Goal: Information Seeking & Learning: Learn about a topic

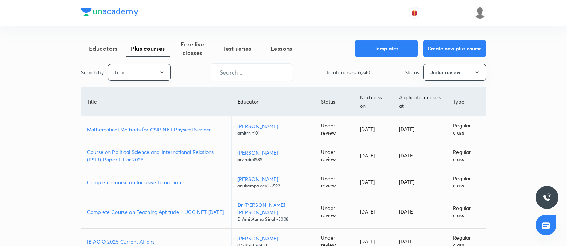
click at [139, 74] on button "Title" at bounding box center [139, 72] width 63 height 17
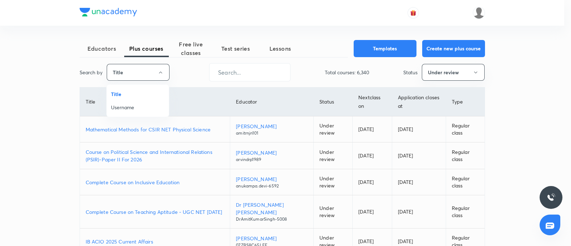
click at [131, 104] on span "Username" at bounding box center [138, 106] width 54 height 7
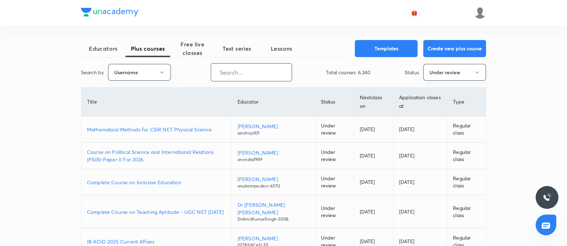
click at [226, 79] on input "text" at bounding box center [251, 72] width 81 height 18
drag, startPoint x: 375, startPoint y: 50, endPoint x: 371, endPoint y: 71, distance: 21.8
click at [375, 49] on button "Templates" at bounding box center [386, 48] width 63 height 17
drag, startPoint x: 231, startPoint y: 76, endPoint x: 299, endPoint y: 98, distance: 72.2
click at [230, 75] on input "text" at bounding box center [251, 72] width 81 height 18
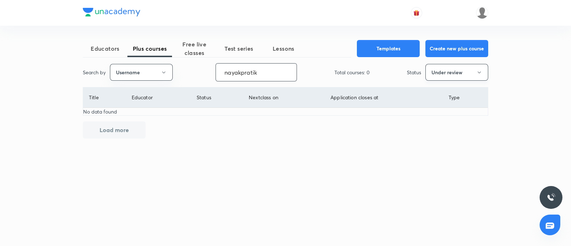
type input "nayakpratik"
click at [459, 77] on button "Under review" at bounding box center [456, 72] width 63 height 17
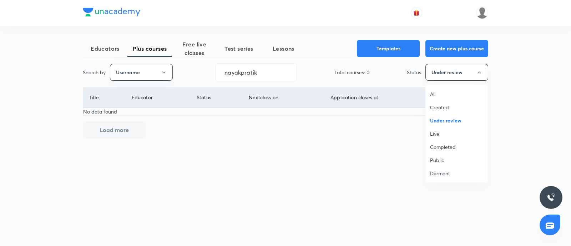
click at [444, 135] on span "Live" at bounding box center [457, 133] width 54 height 7
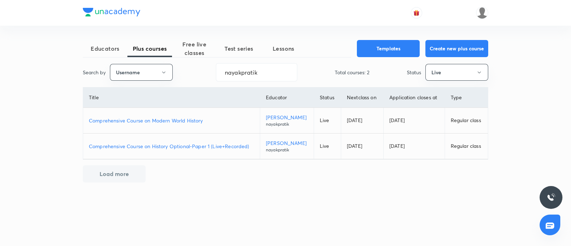
click at [166, 146] on p "Comprehensive Course on History Optional-Paper 1 (Live+Recorded)" at bounding box center [171, 145] width 165 height 7
click at [450, 64] on button "Live" at bounding box center [456, 72] width 63 height 17
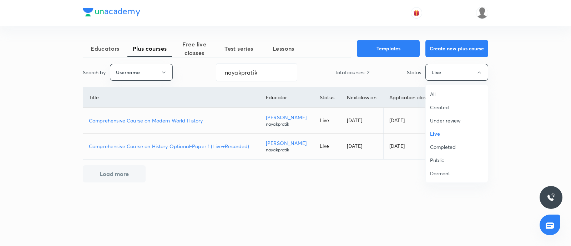
click at [439, 120] on span "Under review" at bounding box center [457, 120] width 54 height 7
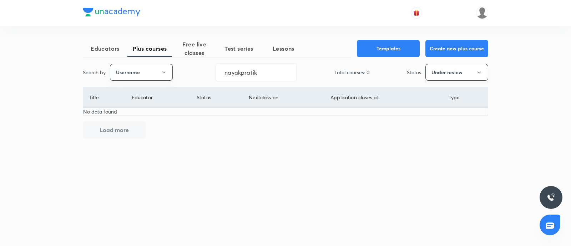
click at [441, 74] on button "Under review" at bounding box center [456, 72] width 63 height 17
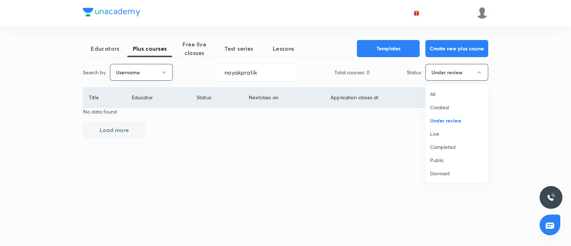
click at [448, 165] on li "Public" at bounding box center [457, 159] width 62 height 13
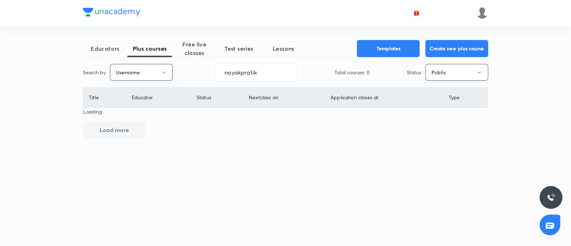
click at [449, 76] on button "Public" at bounding box center [456, 72] width 63 height 17
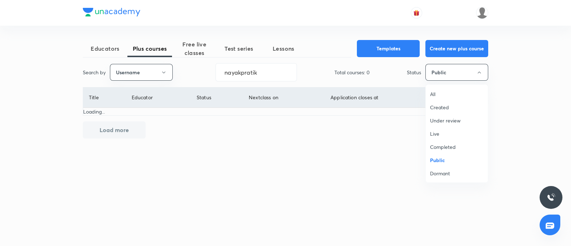
click at [445, 176] on span "Dormant" at bounding box center [457, 172] width 54 height 7
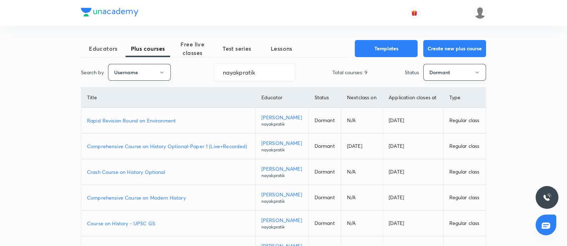
click at [430, 73] on button "Dormant" at bounding box center [455, 72] width 63 height 17
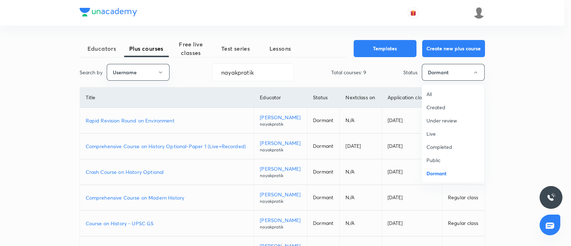
click at [435, 118] on span "Under review" at bounding box center [453, 120] width 54 height 7
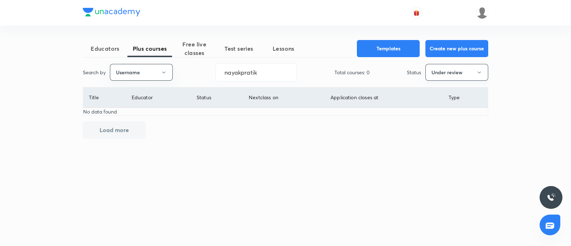
click at [439, 78] on button "Under review" at bounding box center [456, 72] width 63 height 17
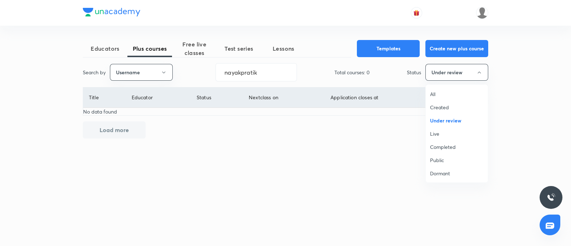
click at [441, 137] on span "Live" at bounding box center [457, 133] width 54 height 7
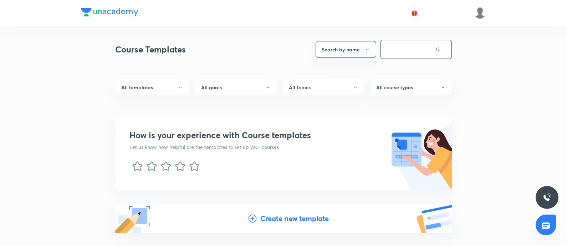
click at [392, 45] on input "text" at bounding box center [408, 49] width 55 height 18
type input "ucan"
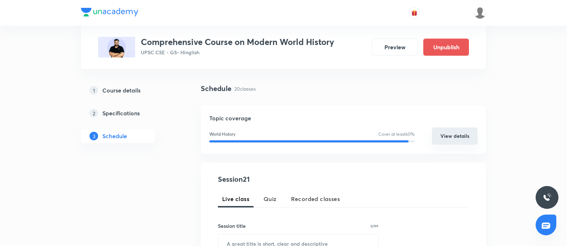
scroll to position [134, 0]
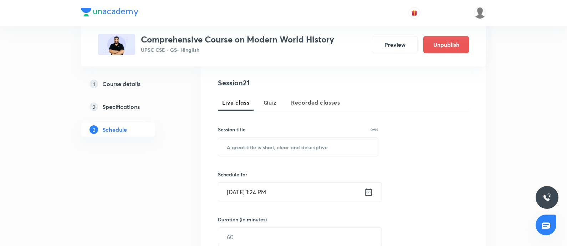
drag, startPoint x: 127, startPoint y: 108, endPoint x: 141, endPoint y: 111, distance: 14.6
click at [127, 108] on h5 "Specifications" at bounding box center [120, 106] width 37 height 9
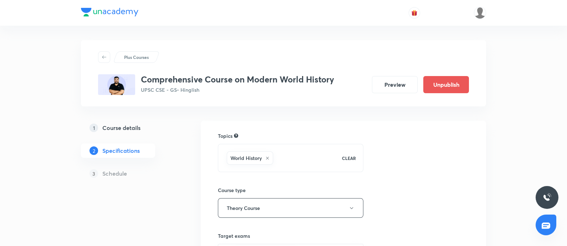
click at [118, 123] on link "1 Course details" at bounding box center [129, 128] width 97 height 14
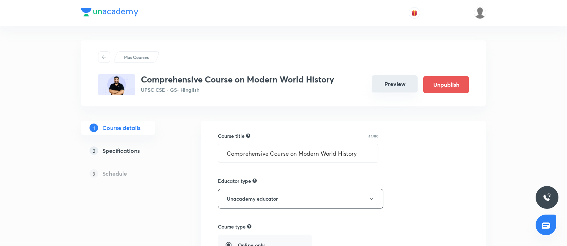
click at [381, 85] on button "Preview" at bounding box center [395, 83] width 46 height 17
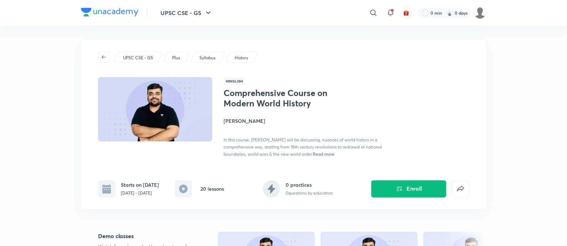
click at [335, 152] on span "Read more" at bounding box center [324, 154] width 22 height 6
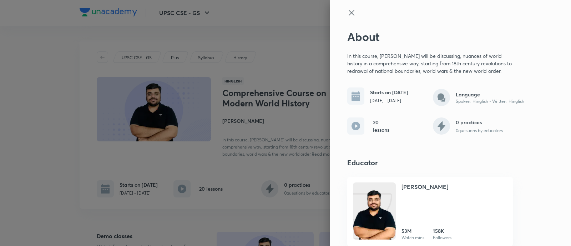
drag, startPoint x: 340, startPoint y: 15, endPoint x: 330, endPoint y: 2, distance: 16.6
click at [347, 15] on icon at bounding box center [351, 13] width 9 height 9
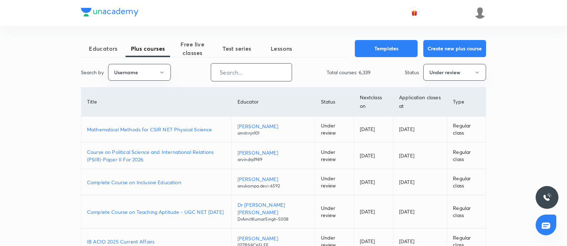
click at [237, 76] on input "text" at bounding box center [251, 72] width 81 height 18
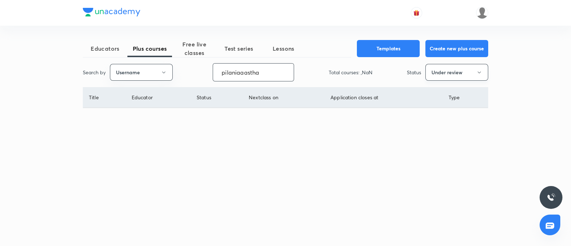
type input "pilaniaaastha"
click at [452, 77] on button "Under review" at bounding box center [456, 72] width 63 height 17
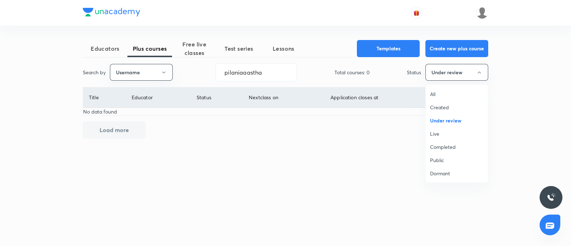
click at [432, 133] on span "Live" at bounding box center [457, 133] width 54 height 7
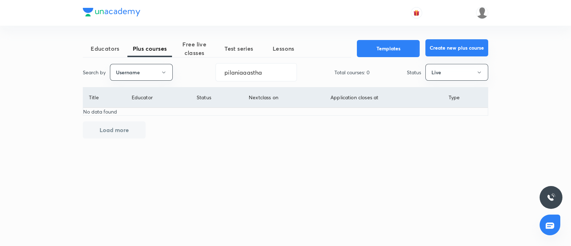
click at [452, 50] on button "Create new plus course" at bounding box center [456, 47] width 63 height 17
click at [441, 74] on button "Live" at bounding box center [456, 72] width 63 height 17
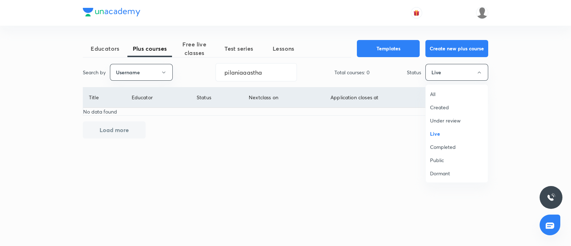
click at [439, 149] on span "Completed" at bounding box center [457, 146] width 54 height 7
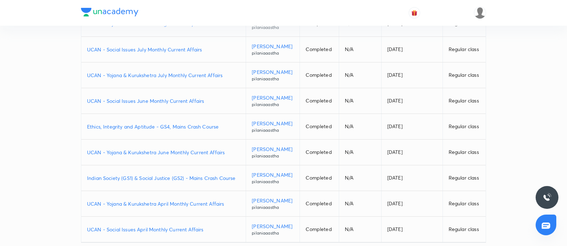
scroll to position [134, 0]
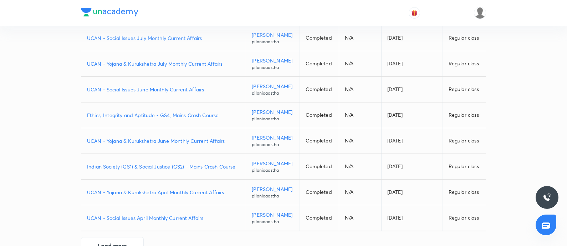
click at [137, 164] on p "Indian Society (GS1) & Social Justice (GS2) - Mains Crash Course" at bounding box center [163, 166] width 153 height 7
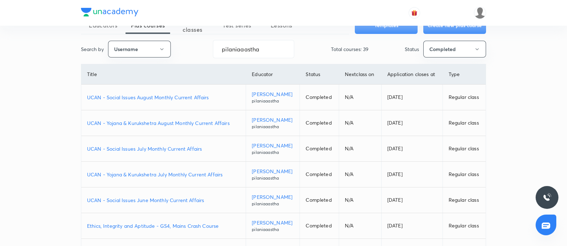
scroll to position [0, 0]
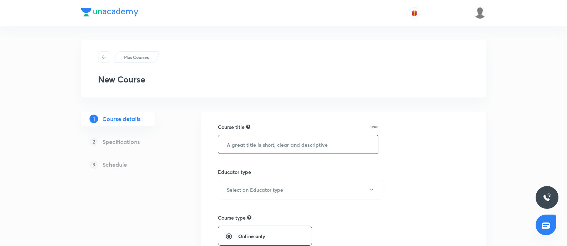
click at [240, 145] on input "text" at bounding box center [298, 144] width 160 height 18
paste input "Comprehensive Course on Society, Social Issues and Social Justice"
click at [228, 143] on input "Comprehensive Course on Society, Social Issues and Social Justice" at bounding box center [298, 144] width 160 height 18
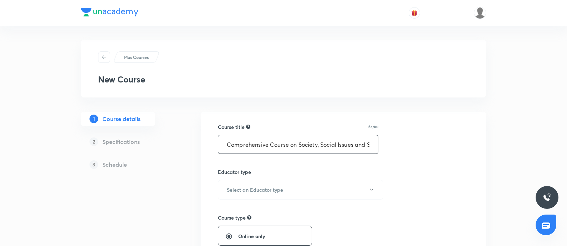
drag, startPoint x: 105, startPoint y: 152, endPoint x: 92, endPoint y: 154, distance: 13.0
click at [224, 145] on input "Comprehensive Course on Society, Social Issues and Social Justice" at bounding box center [298, 144] width 160 height 18
drag, startPoint x: 238, startPoint y: 142, endPoint x: 234, endPoint y: 145, distance: 5.1
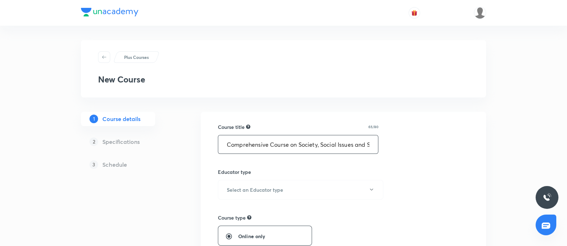
click at [237, 142] on input "Comprehensive Course on Society, Social Issues and Social Justice" at bounding box center [298, 144] width 160 height 18
click at [236, 147] on input "Comprehensive Course on Society, Social Issues and Social Justice" at bounding box center [298, 144] width 160 height 18
click at [227, 145] on input "Comprehensive Course on Society, Social Issues and Social Justice" at bounding box center [298, 144] width 160 height 18
type input "Comprehensive Course on Society, Social Issues and Social Justice"
click at [261, 186] on h6 "Select an Educator type" at bounding box center [255, 189] width 56 height 7
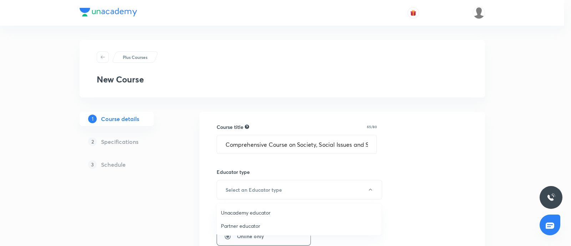
click at [232, 196] on span "Unacademy educator" at bounding box center [299, 212] width 156 height 7
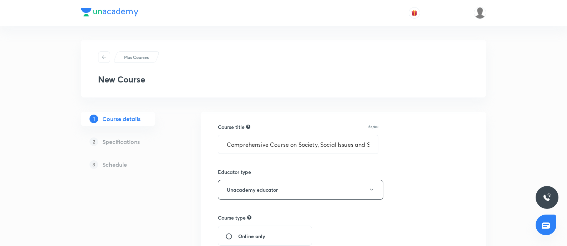
scroll to position [134, 0]
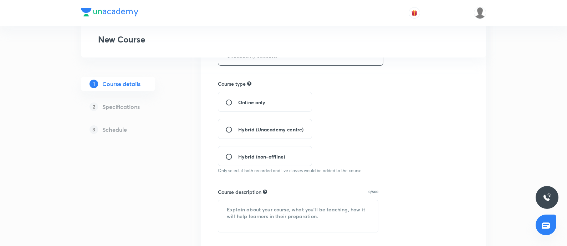
click at [228, 103] on input "Online only" at bounding box center [232, 102] width 13 height 7
radio input "true"
click at [244, 196] on textarea at bounding box center [298, 216] width 160 height 32
click at [268, 196] on textarea at bounding box center [298, 216] width 160 height 32
paste textarea "In this course, Aastha Pilania will discuss important concepts under Society an…"
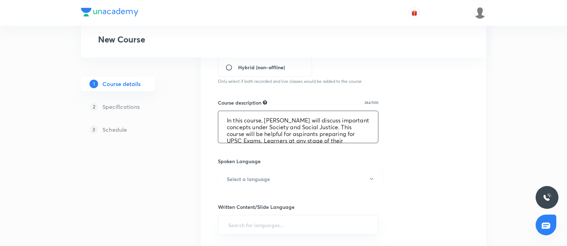
scroll to position [20, 0]
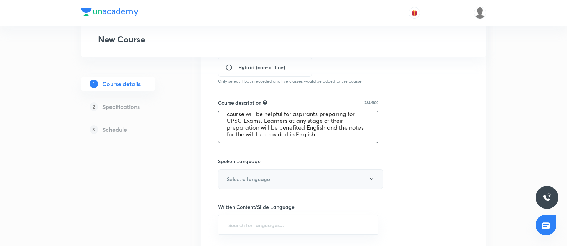
type textarea "In this course, Aastha Pilania will discuss important concepts under Society an…"
click at [265, 172] on button "Select a language" at bounding box center [301, 179] width 166 height 20
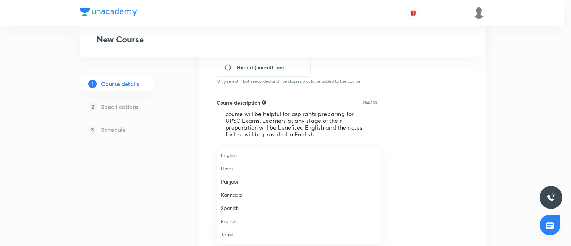
click at [239, 152] on span "English" at bounding box center [299, 154] width 156 height 7
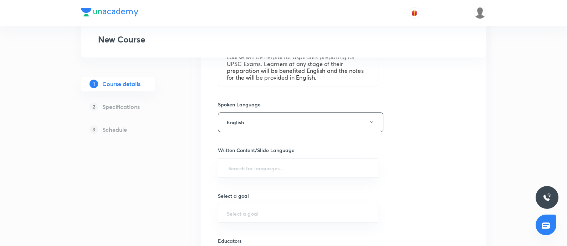
scroll to position [312, 0]
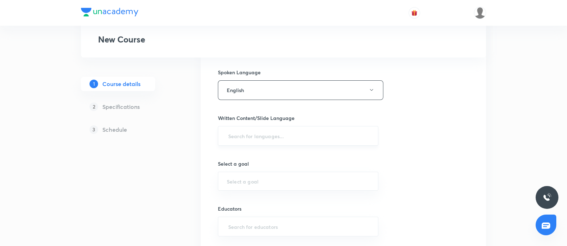
click at [244, 137] on input "text" at bounding box center [298, 135] width 143 height 13
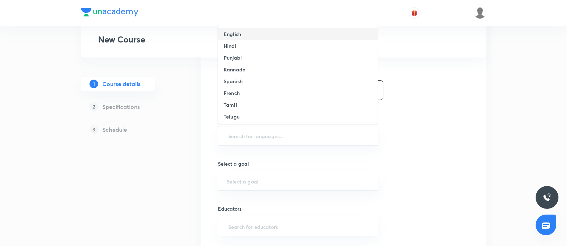
click at [242, 35] on li "English" at bounding box center [298, 34] width 160 height 12
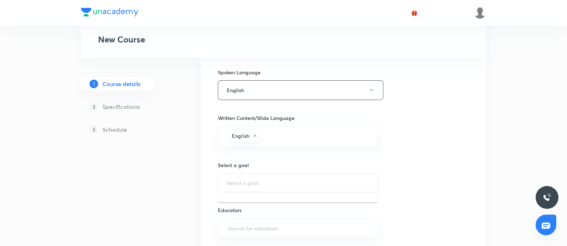
click at [246, 184] on input "text" at bounding box center [298, 182] width 143 height 7
click at [257, 177] on div "upsc ​" at bounding box center [298, 182] width 161 height 19
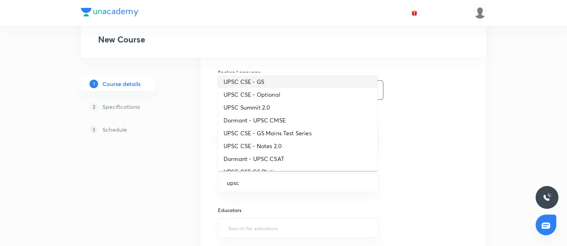
click at [250, 81] on li "UPSC CSE - GS" at bounding box center [298, 81] width 160 height 13
type input "UPSC CSE - GS"
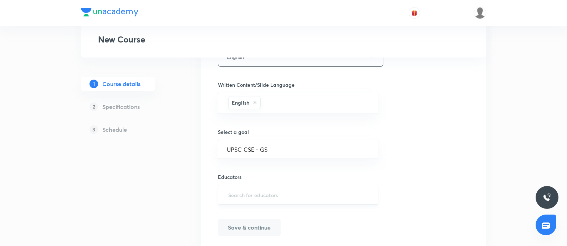
scroll to position [368, 0]
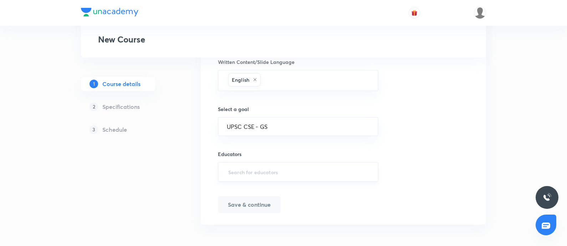
click at [260, 171] on input "text" at bounding box center [298, 171] width 143 height 13
click at [249, 172] on input "text" at bounding box center [298, 171] width 143 height 13
paste input "pilaniaaastha"
type input "pilaniaaastha"
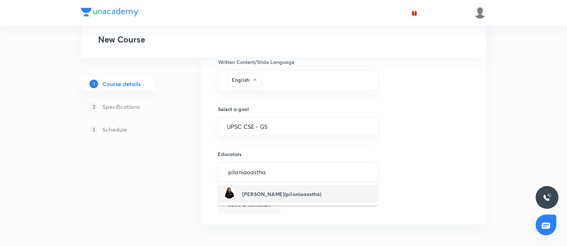
click at [251, 190] on h6 "Aastha Pilania(pilaniaaastha)" at bounding box center [281, 193] width 79 height 7
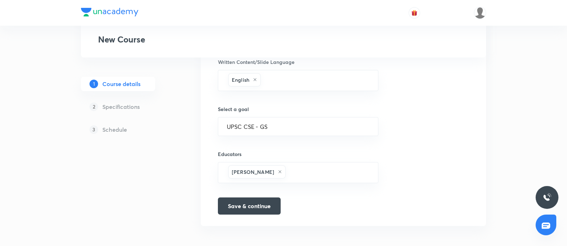
drag, startPoint x: 250, startPoint y: 202, endPoint x: 348, endPoint y: 213, distance: 98.8
click at [250, 196] on button "Save & continue" at bounding box center [249, 205] width 63 height 17
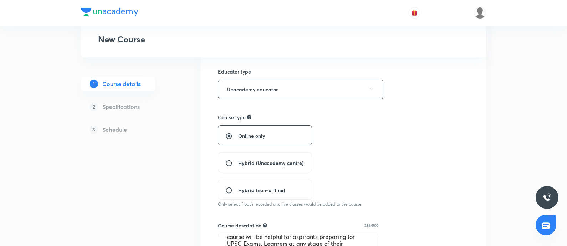
scroll to position [0, 0]
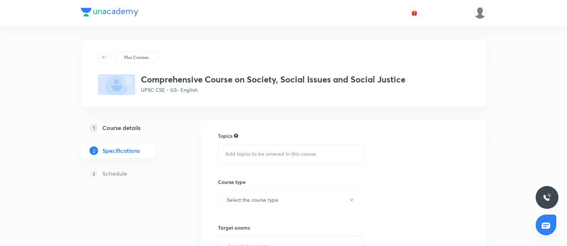
click at [262, 149] on div "Add topics to be covered in this course" at bounding box center [291, 154] width 146 height 20
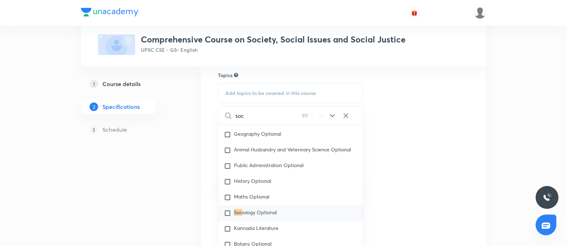
scroll to position [22, 0]
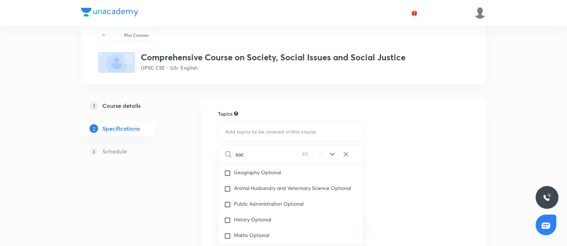
type input "soc"
click at [332, 156] on icon at bounding box center [332, 154] width 9 height 9
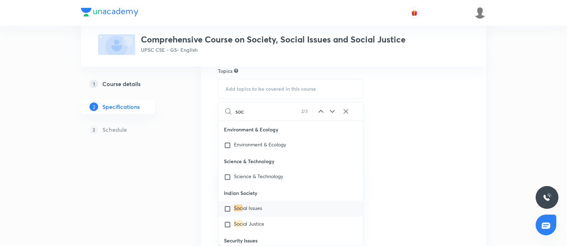
scroll to position [111, 0]
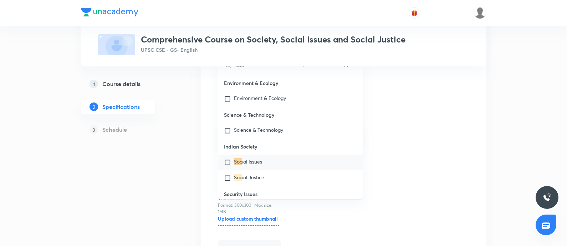
click at [254, 163] on span "ial Issues" at bounding box center [252, 161] width 20 height 7
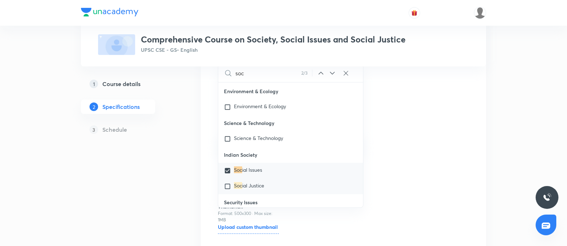
click at [270, 184] on div "Soc ial Justice" at bounding box center [290, 186] width 145 height 16
checkbox input "true"
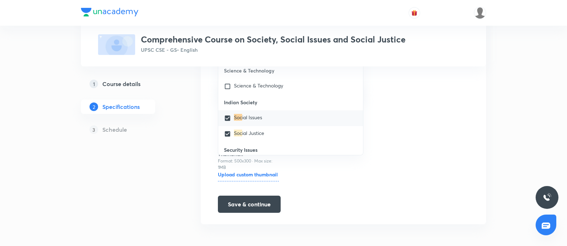
click at [453, 133] on div "Plus Courses Comprehensive Course on Society, Social Issues and Social Justice …" at bounding box center [283, 41] width 567 height 411
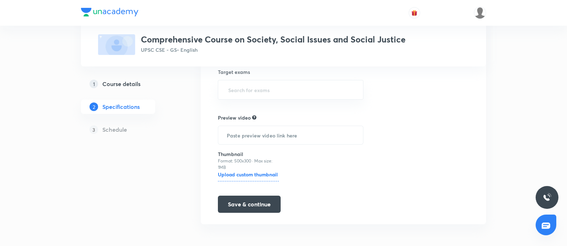
scroll to position [30, 0]
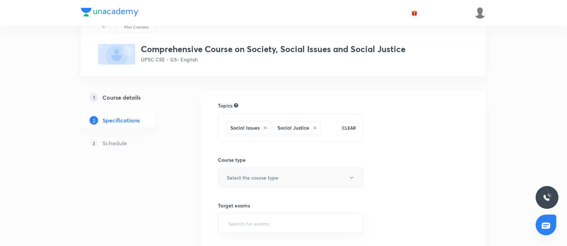
click at [282, 168] on button "Select the course type" at bounding box center [291, 178] width 146 height 20
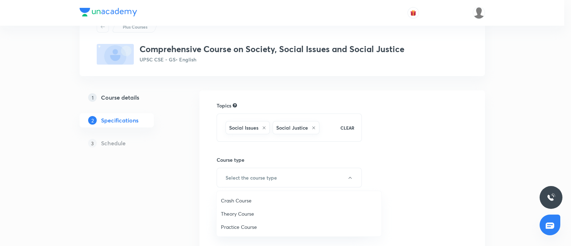
click at [241, 196] on span "Theory Course" at bounding box center [299, 213] width 156 height 7
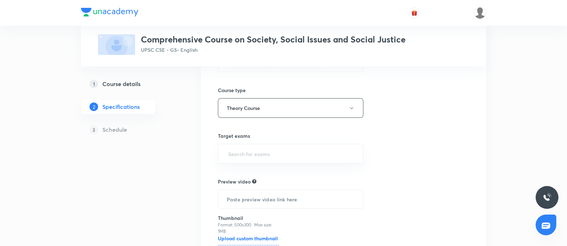
scroll to position [120, 0]
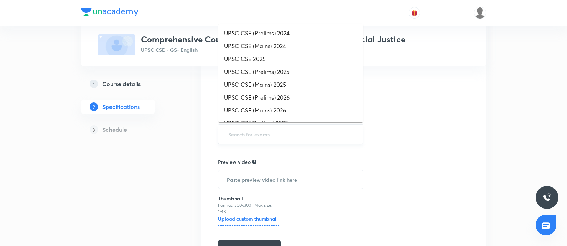
click at [247, 129] on input "text" at bounding box center [291, 133] width 128 height 13
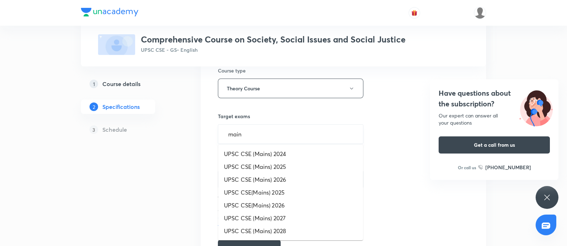
type input "mains"
click at [253, 194] on li "UPSC CSE(Mains) 2025" at bounding box center [290, 192] width 145 height 13
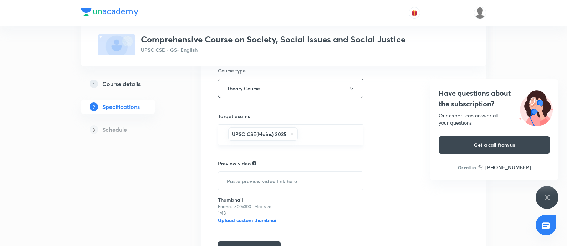
click at [307, 138] on input "text" at bounding box center [326, 134] width 55 height 13
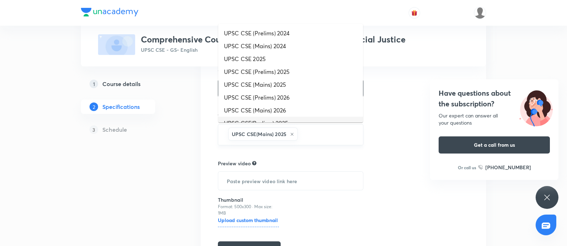
click at [294, 132] on icon at bounding box center [292, 134] width 4 height 4
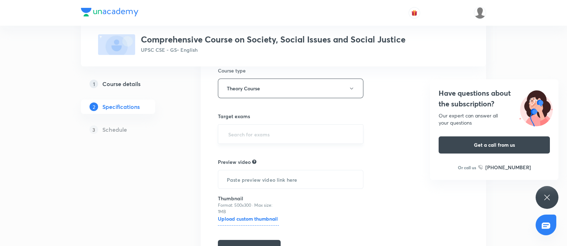
click at [293, 131] on input "text" at bounding box center [291, 133] width 128 height 13
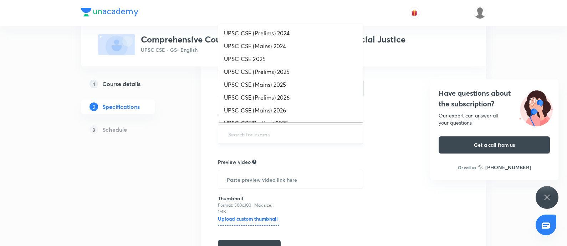
click at [293, 131] on input "text" at bounding box center [291, 133] width 128 height 13
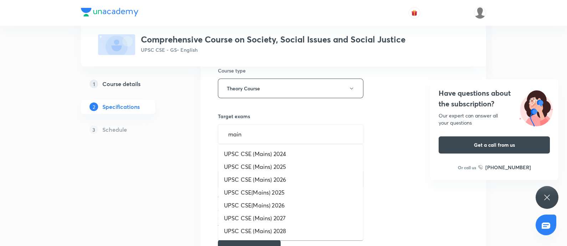
type input "mains"
drag, startPoint x: 283, startPoint y: 181, endPoint x: 203, endPoint y: 165, distance: 80.8
click at [282, 181] on li "UPSC CSE (Mains) 2026" at bounding box center [290, 179] width 145 height 13
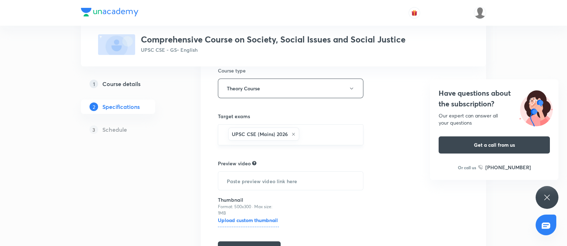
click at [325, 133] on input "text" at bounding box center [328, 134] width 54 height 13
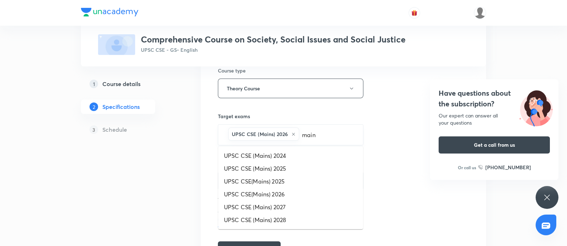
type input "mains"
click at [268, 196] on li "UPSC CSE (Mains) 2027" at bounding box center [290, 207] width 145 height 13
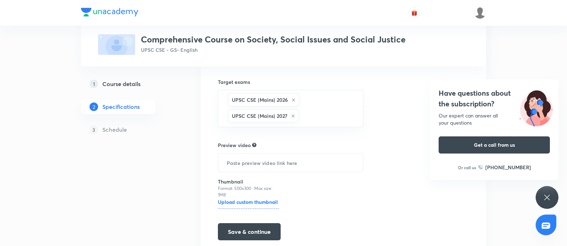
scroll to position [181, 0]
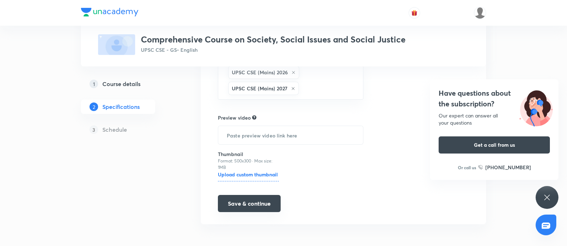
click at [246, 196] on button "Save & continue" at bounding box center [249, 203] width 63 height 17
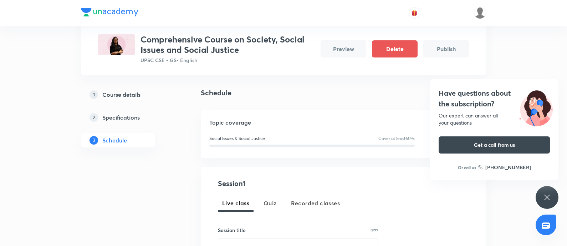
scroll to position [89, 0]
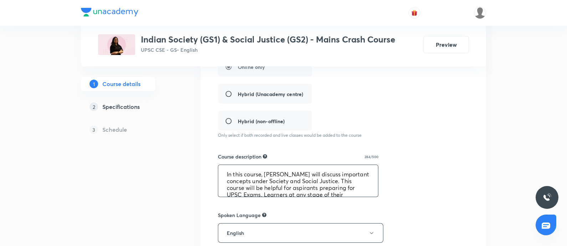
scroll to position [20, 0]
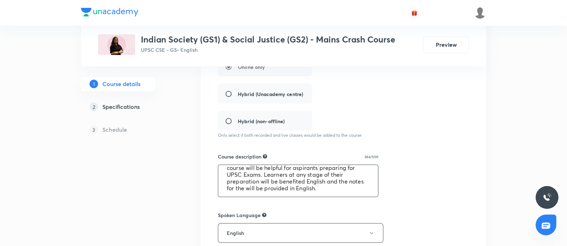
drag, startPoint x: 223, startPoint y: 174, endPoint x: 403, endPoint y: 205, distance: 181.8
click at [403, 205] on div "Course title 64/80 Indian Society (GS1) & Social Justice (GS2) - Mains Crash Co…" at bounding box center [343, 183] width 251 height 459
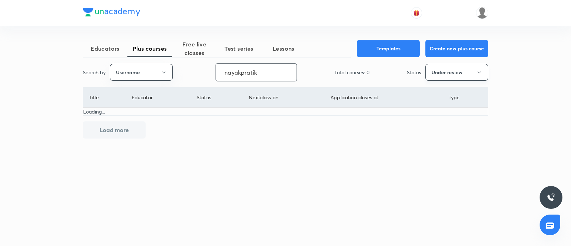
type input "nayakpratik"
click at [458, 71] on button "Under review" at bounding box center [456, 72] width 63 height 17
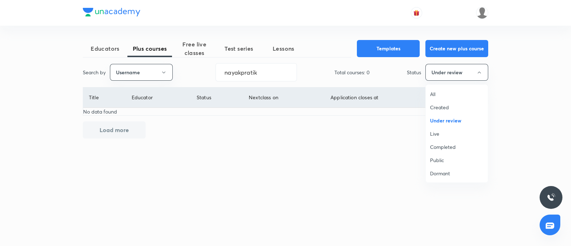
click at [444, 146] on span "Completed" at bounding box center [457, 146] width 54 height 7
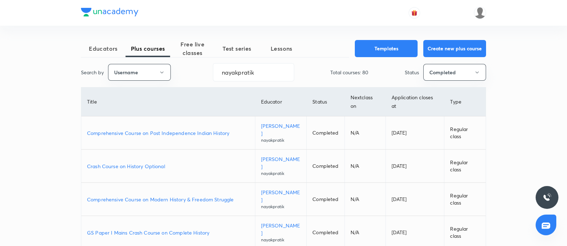
click at [203, 130] on p "Comprehensive Course on Post Independence Indian History" at bounding box center [168, 132] width 162 height 7
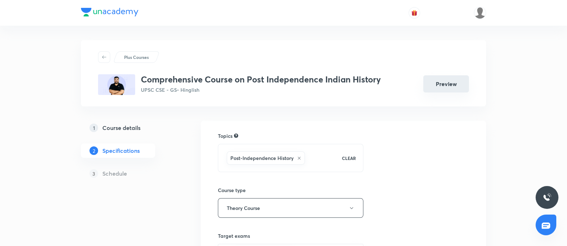
click at [444, 87] on button "Preview" at bounding box center [447, 83] width 46 height 17
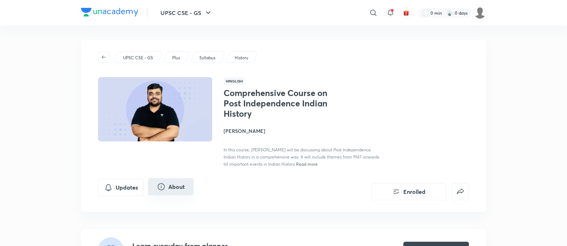
click at [173, 185] on button "About" at bounding box center [171, 186] width 46 height 17
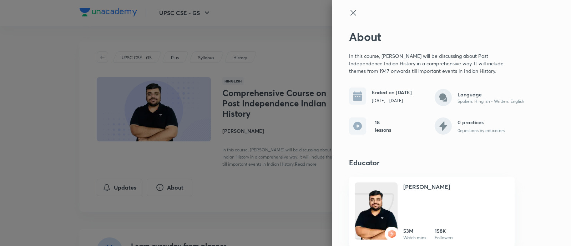
click at [350, 11] on icon at bounding box center [352, 12] width 5 height 5
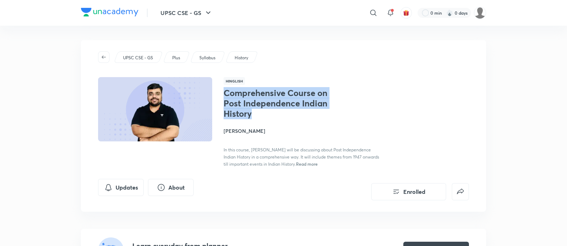
drag, startPoint x: 223, startPoint y: 91, endPoint x: 279, endPoint y: 112, distance: 59.5
click at [279, 112] on div "Hinglish Comprehensive Course on Post Independence Indian History Pratik Nayak …" at bounding box center [283, 122] width 371 height 90
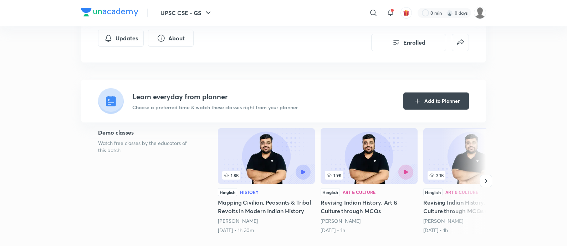
scroll to position [178, 0]
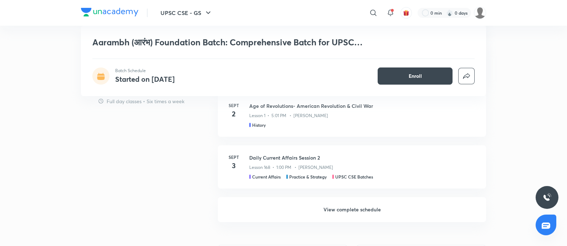
scroll to position [803, 0]
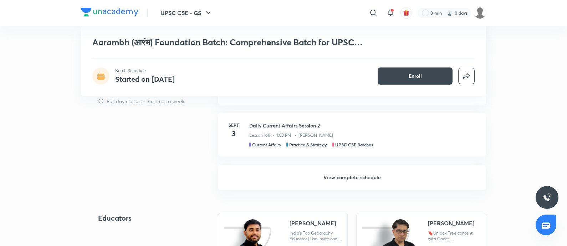
click at [337, 177] on h6 "View complete schedule" at bounding box center [352, 177] width 268 height 25
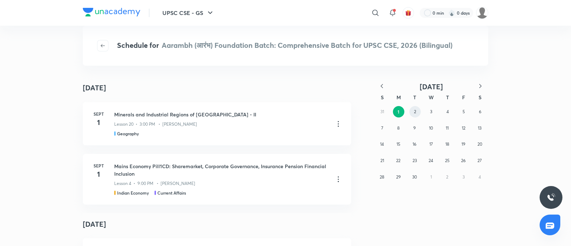
click at [414, 112] on abbr "2" at bounding box center [415, 111] width 2 height 5
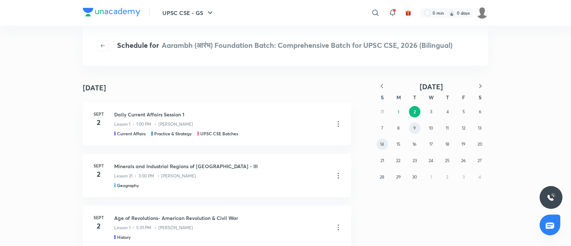
drag, startPoint x: 415, startPoint y: 128, endPoint x: 386, endPoint y: 141, distance: 31.3
click at [415, 128] on abbr "9" at bounding box center [414, 127] width 2 height 5
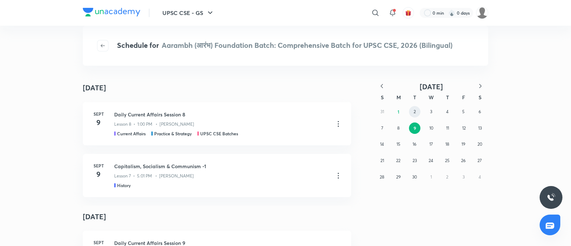
drag, startPoint x: 415, startPoint y: 111, endPoint x: 123, endPoint y: 176, distance: 298.6
click at [415, 111] on abbr "2" at bounding box center [415, 111] width 2 height 5
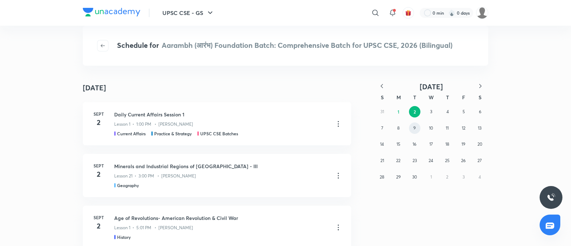
click at [414, 127] on abbr "9" at bounding box center [414, 127] width 2 height 5
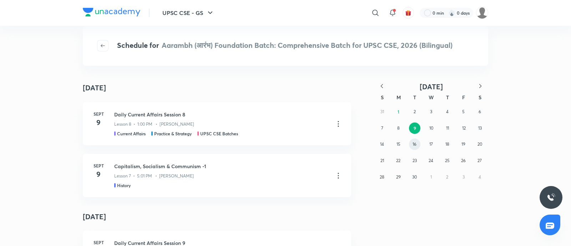
click at [411, 143] on button "16" at bounding box center [414, 143] width 11 height 11
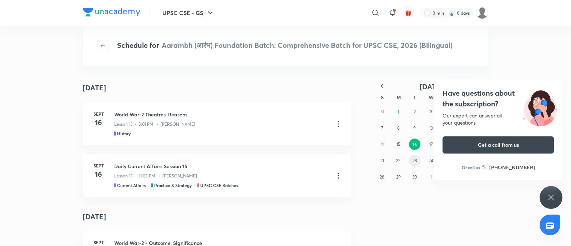
click at [414, 157] on button "23" at bounding box center [414, 160] width 11 height 11
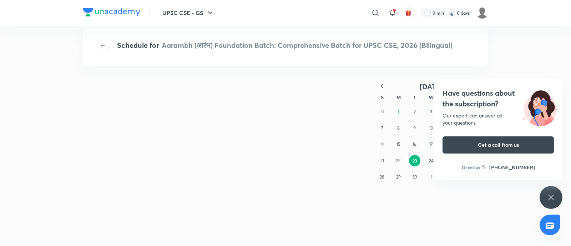
click at [463, 104] on h4 "Have questions about the subscription?" at bounding box center [497, 98] width 111 height 21
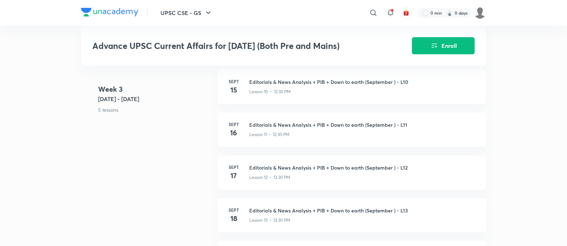
scroll to position [669, 0]
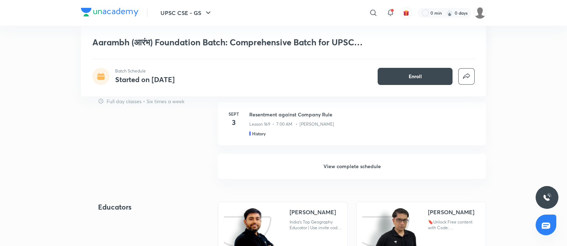
scroll to position [758, 0]
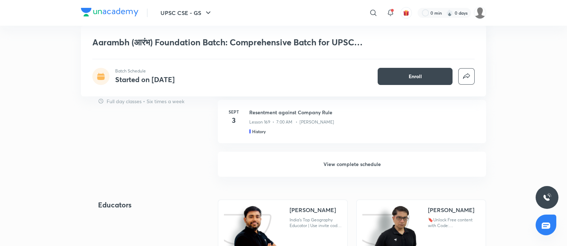
click at [381, 167] on h6 "View complete schedule" at bounding box center [352, 164] width 268 height 25
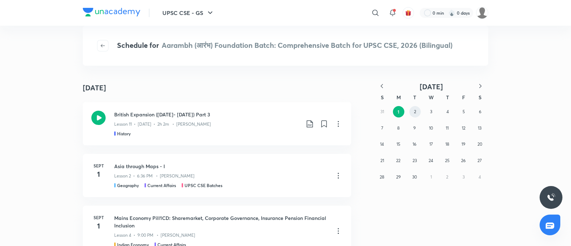
click at [412, 110] on button "2" at bounding box center [414, 111] width 11 height 11
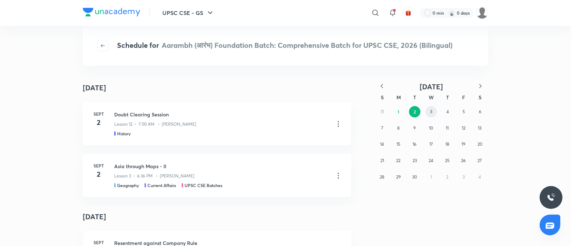
click at [433, 114] on button "3" at bounding box center [430, 111] width 11 height 11
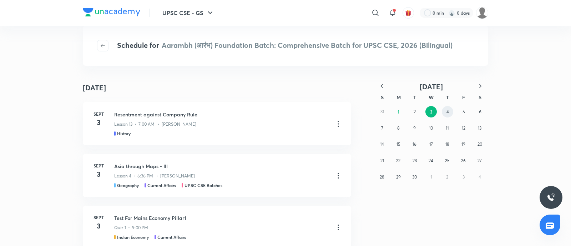
click at [449, 112] on button "4" at bounding box center [447, 111] width 11 height 11
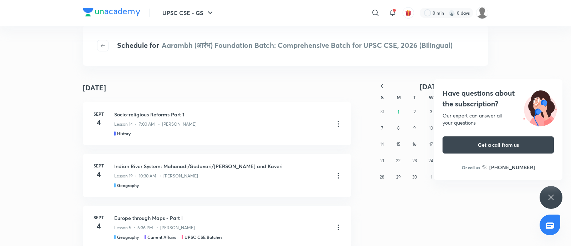
click at [492, 95] on h4 "Have questions about the subscription?" at bounding box center [497, 98] width 111 height 21
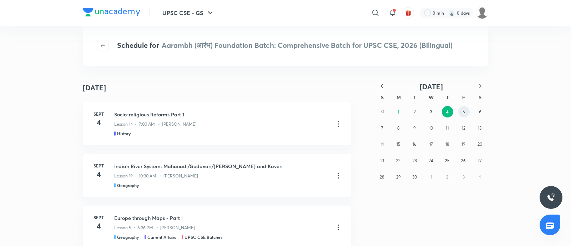
click at [459, 109] on button "5" at bounding box center [463, 111] width 11 height 11
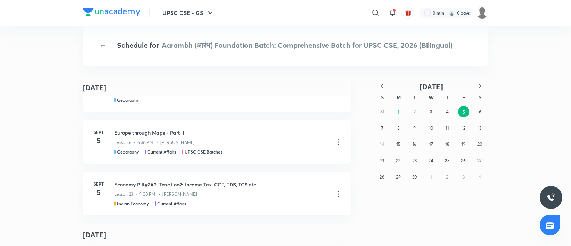
scroll to position [89, 0]
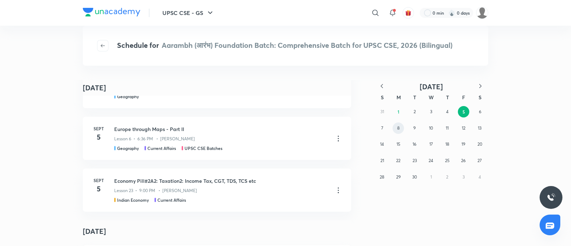
click at [398, 130] on abbr "8" at bounding box center [398, 127] width 2 height 5
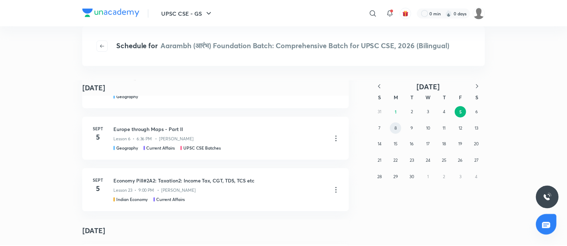
scroll to position [0, 0]
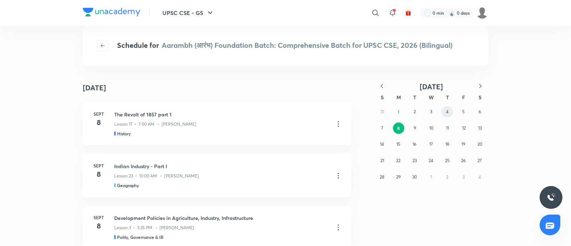
click at [449, 112] on button "4" at bounding box center [446, 111] width 11 height 11
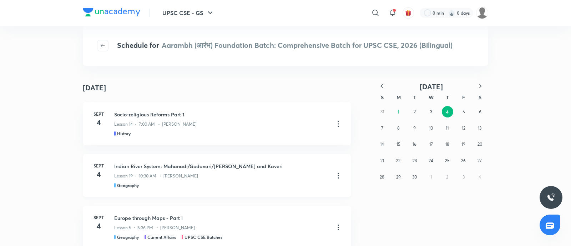
click at [335, 177] on icon at bounding box center [338, 175] width 9 height 9
click at [274, 194] on p "Go to course page" at bounding box center [284, 192] width 42 height 7
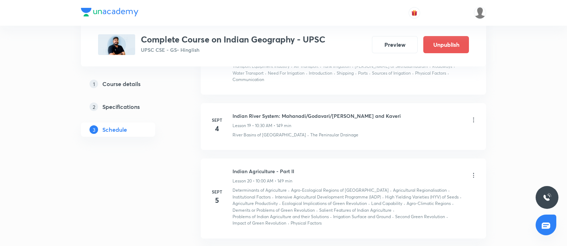
scroll to position [1450, 0]
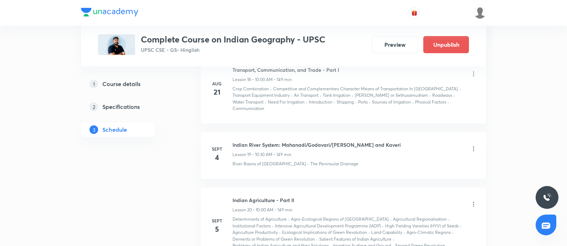
click at [473, 145] on icon at bounding box center [473, 148] width 7 height 7
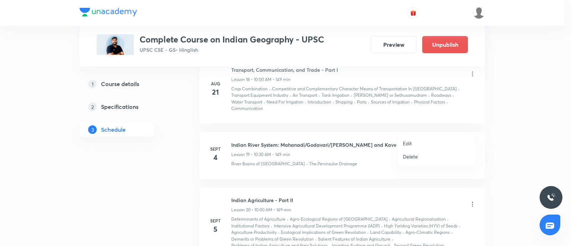
click at [409, 142] on p "Edit" at bounding box center [407, 143] width 9 height 7
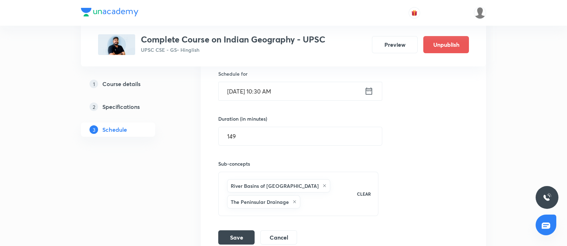
scroll to position [1227, 0]
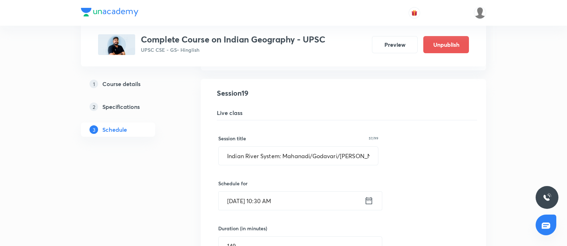
click at [370, 196] on icon at bounding box center [369, 201] width 9 height 10
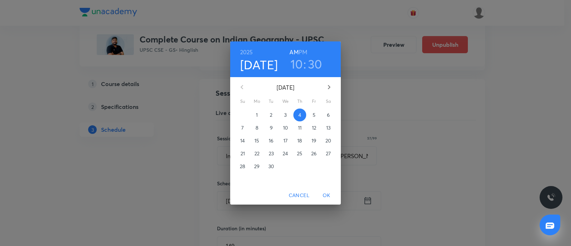
click at [311, 63] on h3 "30" at bounding box center [315, 63] width 14 height 15
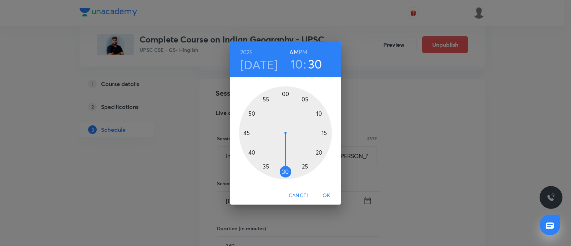
click at [285, 95] on div at bounding box center [285, 132] width 93 height 93
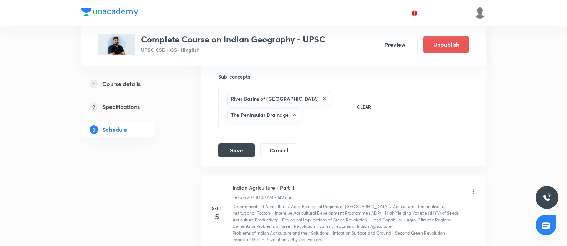
scroll to position [1450, 0]
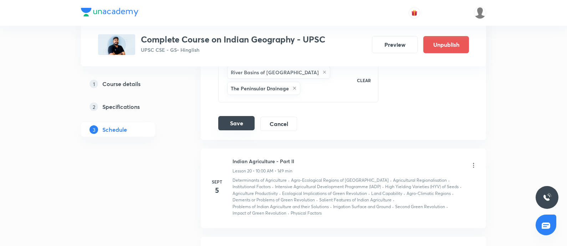
click at [246, 116] on button "Save" at bounding box center [236, 123] width 36 height 14
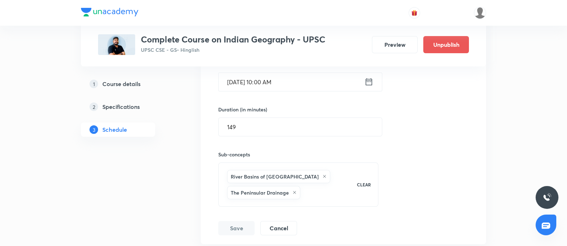
scroll to position [1316, 0]
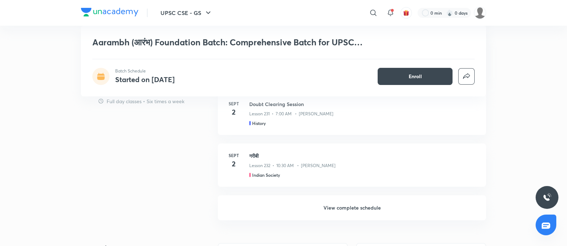
click at [340, 205] on h6 "View complete schedule" at bounding box center [352, 207] width 268 height 25
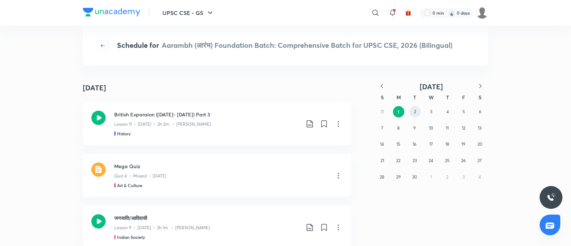
click at [415, 113] on abbr "2" at bounding box center [415, 111] width 2 height 5
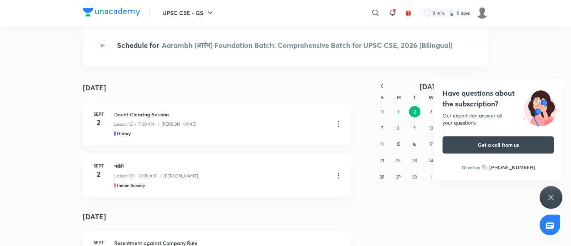
drag, startPoint x: 450, startPoint y: 99, endPoint x: 430, endPoint y: 120, distance: 29.0
click at [451, 98] on h4 "Have questions about the subscription?" at bounding box center [497, 98] width 111 height 21
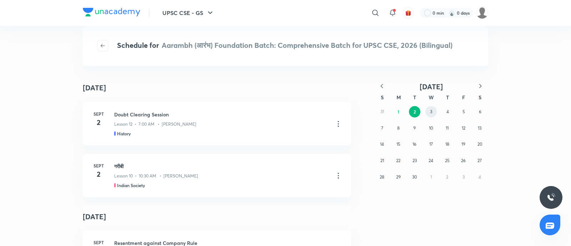
click at [426, 108] on div "31 1 2 3 4 5 6 7 8 9 10 11 12 13 14 15 16 17 18 19 20 21 22 23 24 25 26 27 28 2…" at bounding box center [431, 143] width 114 height 81
click at [430, 111] on abbr "3" at bounding box center [431, 111] width 2 height 5
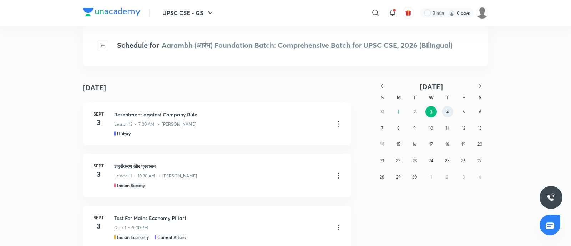
click at [450, 111] on button "4" at bounding box center [447, 111] width 11 height 11
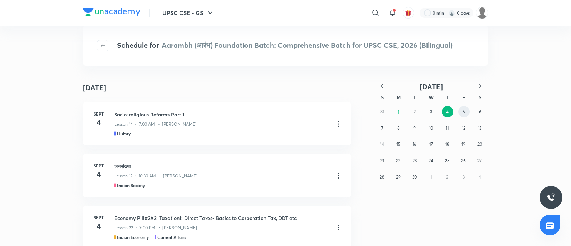
click at [462, 111] on abbr "5" at bounding box center [463, 111] width 2 height 5
click at [399, 127] on abbr "8" at bounding box center [398, 127] width 2 height 5
click at [414, 129] on abbr "9" at bounding box center [415, 127] width 2 height 5
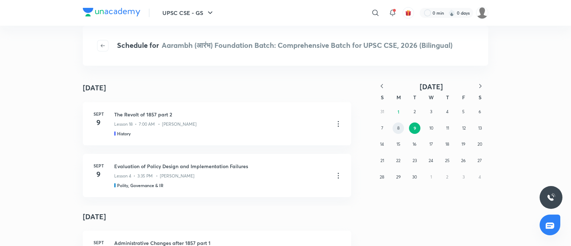
drag, startPoint x: 398, startPoint y: 129, endPoint x: 330, endPoint y: 125, distance: 67.6
click at [398, 129] on abbr "8" at bounding box center [398, 127] width 2 height 5
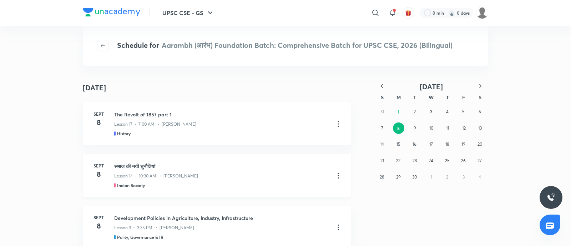
click at [334, 176] on icon at bounding box center [338, 175] width 9 height 9
click at [280, 186] on li "Go to course page" at bounding box center [298, 192] width 82 height 13
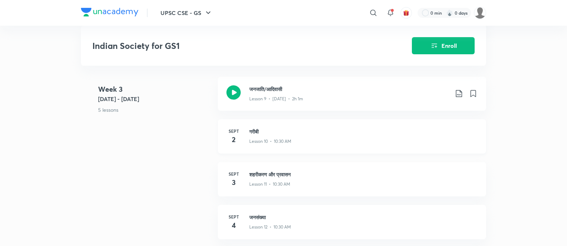
scroll to position [624, 0]
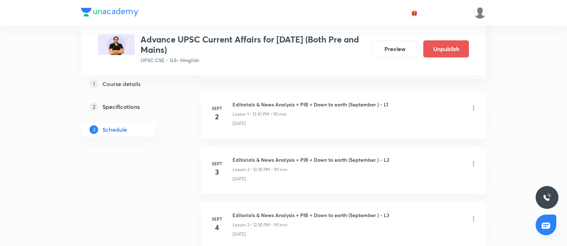
scroll to position [356, 0]
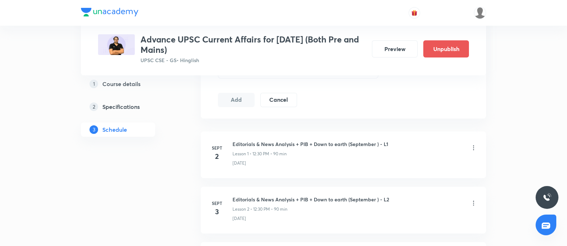
drag, startPoint x: 475, startPoint y: 147, endPoint x: 369, endPoint y: 171, distance: 107.9
click at [467, 148] on div "Editorials & News Analysis + PIB + Down to earth (September ) - L1 Lesson 1 • 1…" at bounding box center [355, 148] width 245 height 17
click at [471, 147] on icon at bounding box center [473, 147] width 7 height 7
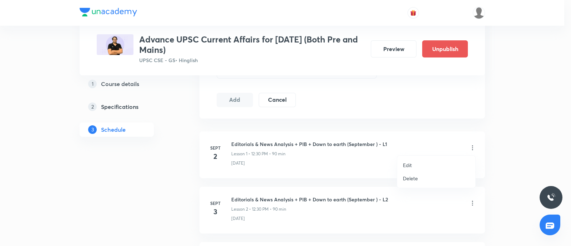
click at [405, 165] on p "Edit" at bounding box center [407, 164] width 9 height 7
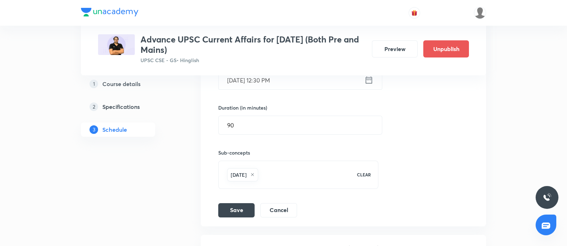
scroll to position [223, 0]
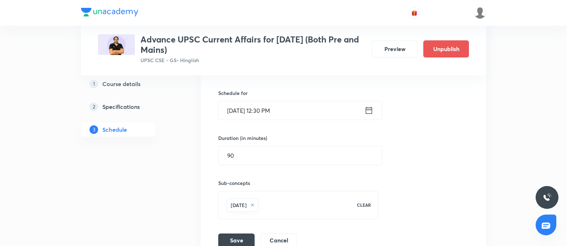
click at [369, 111] on icon at bounding box center [369, 110] width 9 height 10
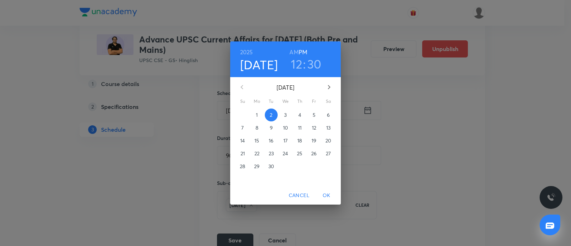
click at [309, 64] on h3 "30" at bounding box center [314, 63] width 14 height 15
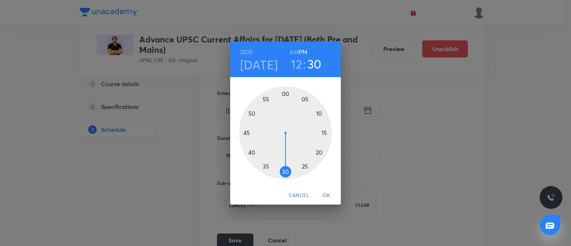
click at [266, 167] on div at bounding box center [285, 132] width 93 height 93
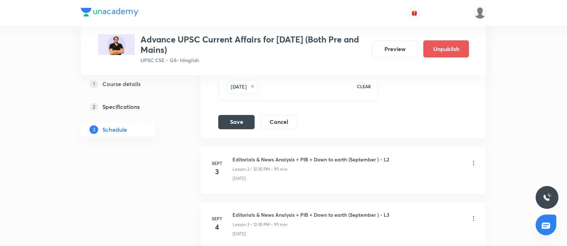
scroll to position [356, 0]
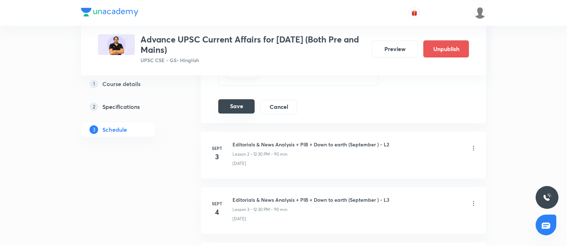
click at [237, 102] on button "Save" at bounding box center [236, 106] width 36 height 14
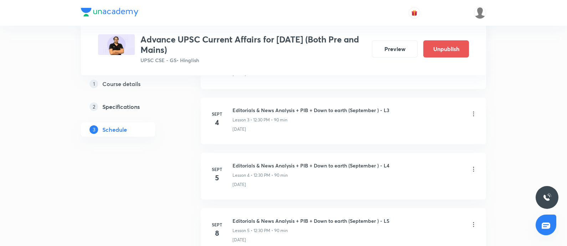
scroll to position [307, 0]
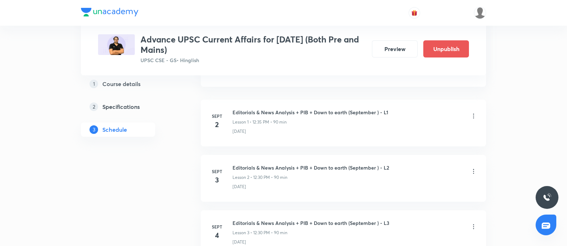
scroll to position [401, 0]
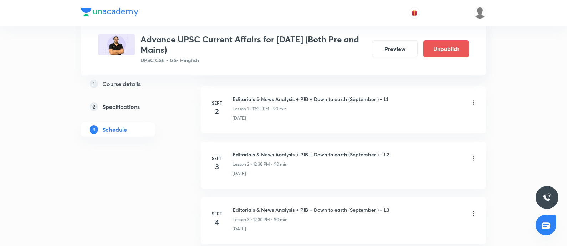
click at [471, 157] on icon at bounding box center [473, 158] width 7 height 7
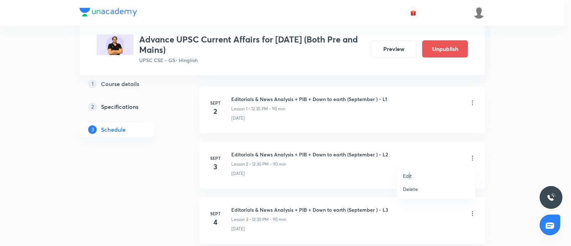
click at [409, 172] on p "Edit" at bounding box center [407, 175] width 9 height 7
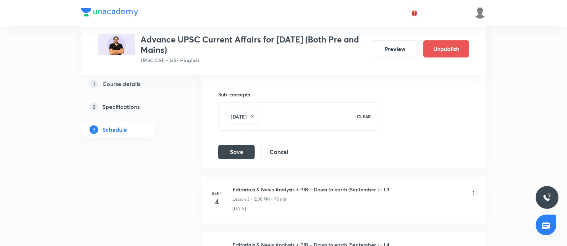
scroll to position [268, 0]
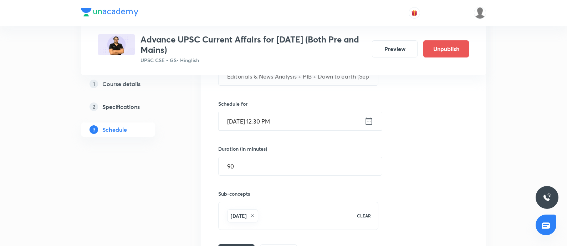
click at [369, 119] on icon at bounding box center [369, 120] width 6 height 7
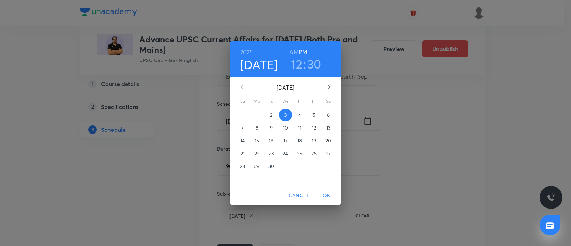
click at [312, 63] on h3 "30" at bounding box center [314, 63] width 14 height 15
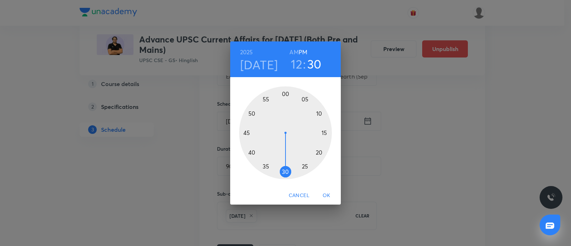
click at [264, 165] on div at bounding box center [285, 132] width 93 height 93
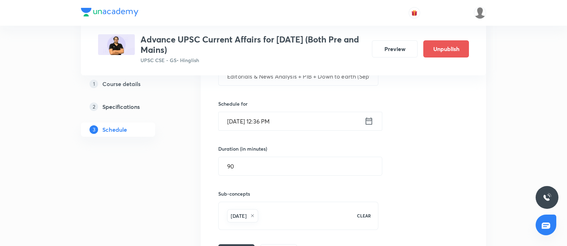
click at [371, 120] on icon at bounding box center [369, 120] width 6 height 7
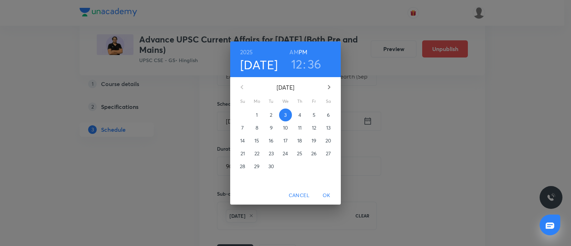
click at [316, 62] on h3 "36" at bounding box center [315, 63] width 14 height 15
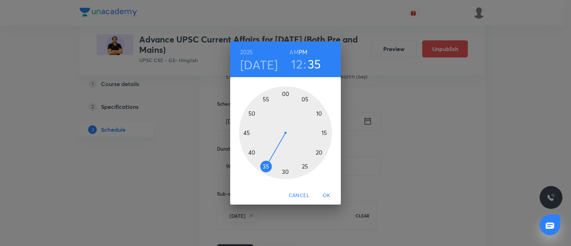
click at [264, 167] on div at bounding box center [285, 132] width 93 height 93
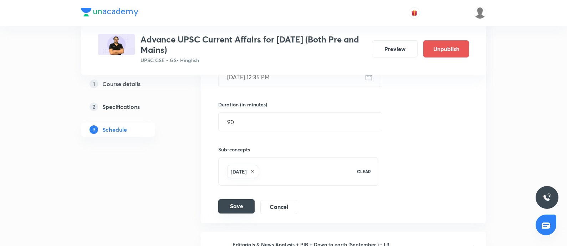
scroll to position [356, 0]
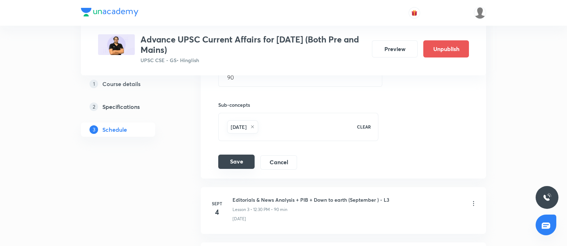
click at [231, 163] on button "Save" at bounding box center [236, 162] width 36 height 14
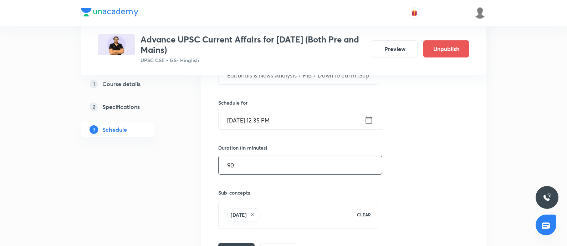
scroll to position [312, 0]
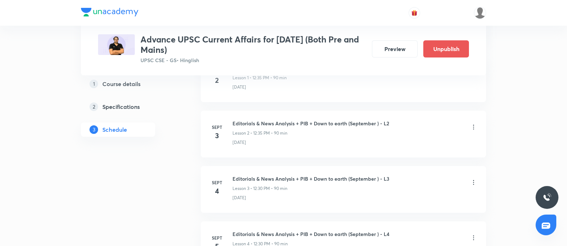
scroll to position [446, 0]
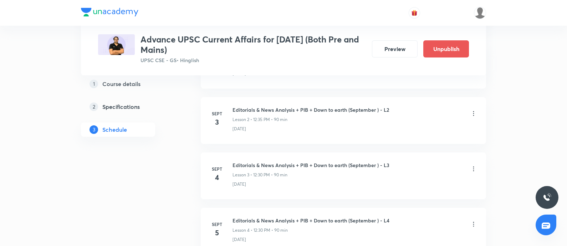
click at [473, 167] on icon at bounding box center [473, 168] width 7 height 7
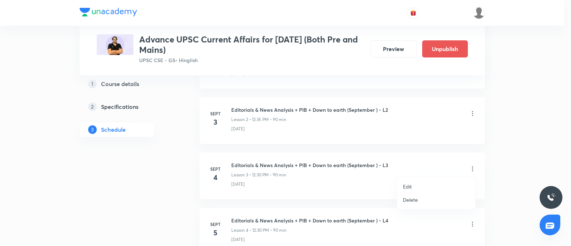
click li "Edit"
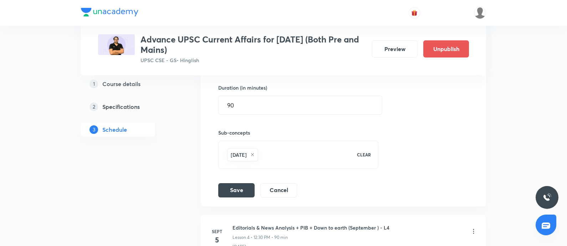
scroll to position [356, 0]
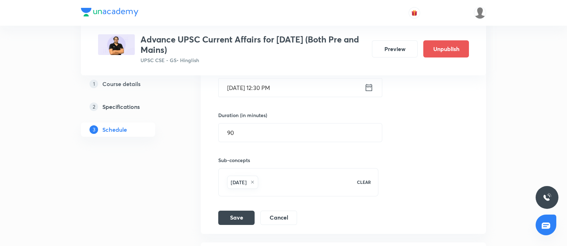
click div "Sept 4, 2025, 12:30 PM ​"
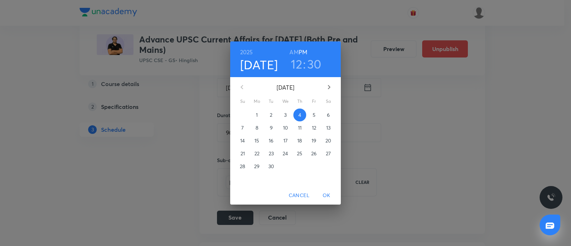
click h3 "30"
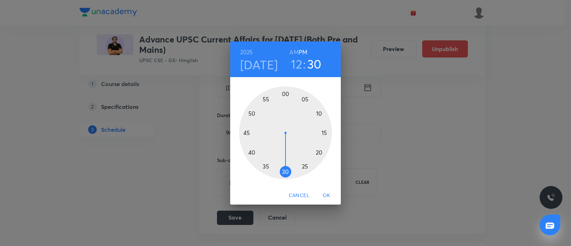
click div
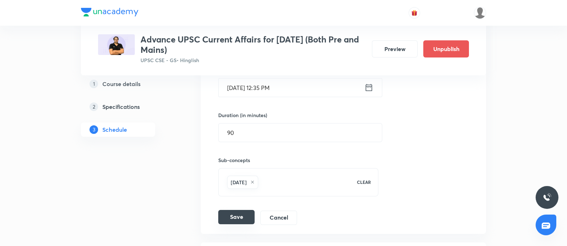
click button "Save"
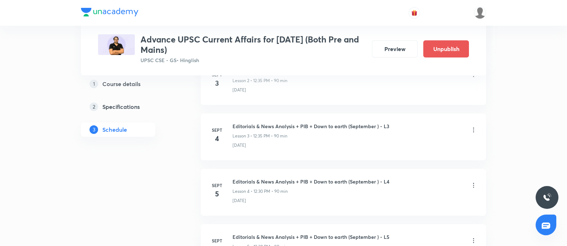
scroll to position [535, 0]
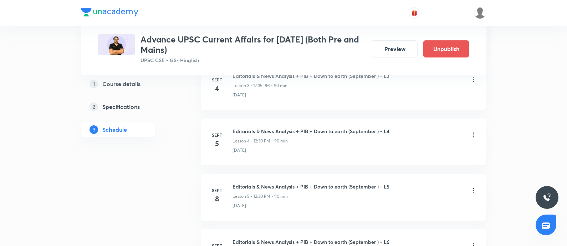
click at [472, 133] on icon at bounding box center [473, 134] width 7 height 7
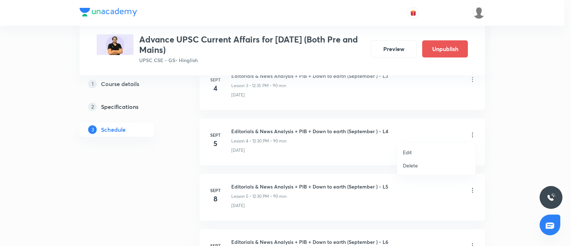
click at [407, 153] on p "Edit" at bounding box center [407, 151] width 9 height 7
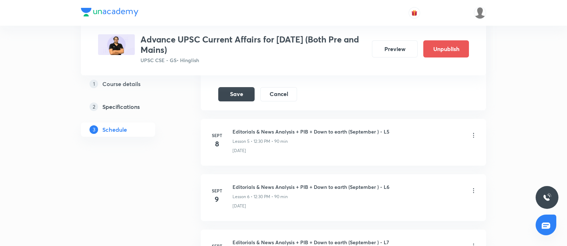
scroll to position [356, 0]
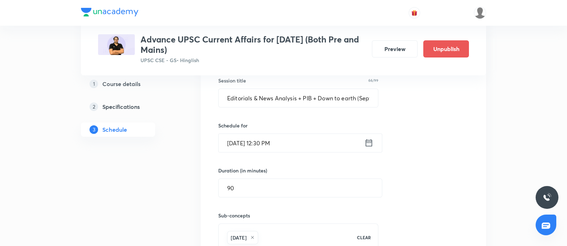
click at [370, 138] on icon at bounding box center [369, 143] width 9 height 10
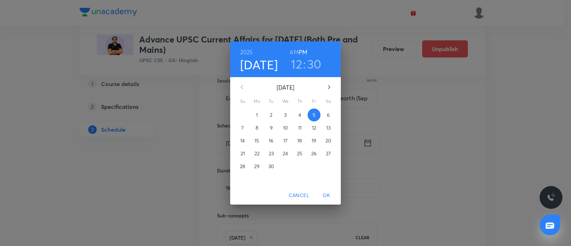
drag, startPoint x: 314, startPoint y: 64, endPoint x: 304, endPoint y: 75, distance: 14.4
click at [314, 64] on h3 "30" at bounding box center [314, 63] width 14 height 15
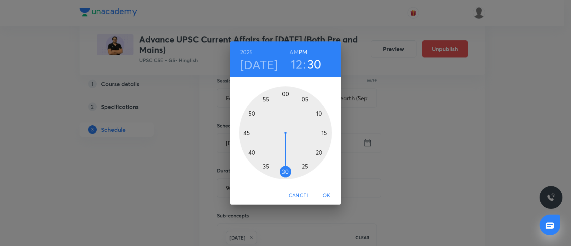
drag, startPoint x: 264, startPoint y: 164, endPoint x: 267, endPoint y: 172, distance: 8.8
click at [264, 164] on div at bounding box center [285, 132] width 93 height 93
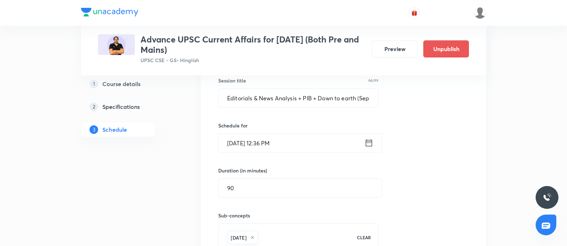
click at [361, 138] on input "Sept 5, 2025, 12:36 PM" at bounding box center [292, 143] width 146 height 18
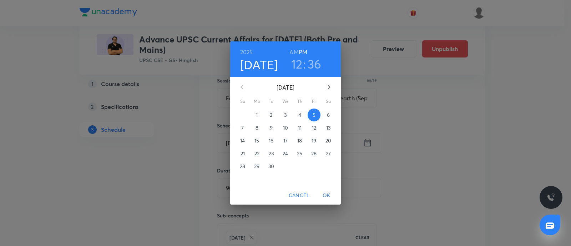
click at [309, 60] on h3 "36" at bounding box center [315, 63] width 14 height 15
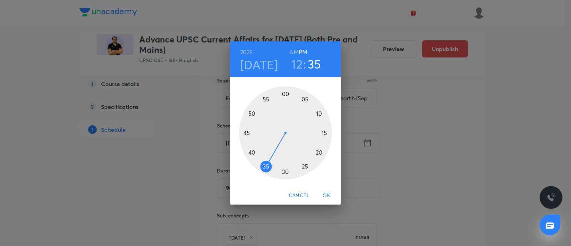
drag, startPoint x: 262, startPoint y: 165, endPoint x: 264, endPoint y: 168, distance: 4.2
click at [264, 168] on div at bounding box center [285, 132] width 93 height 93
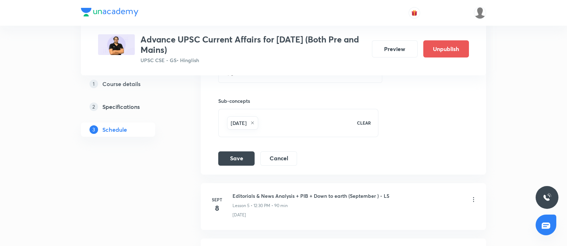
scroll to position [491, 0]
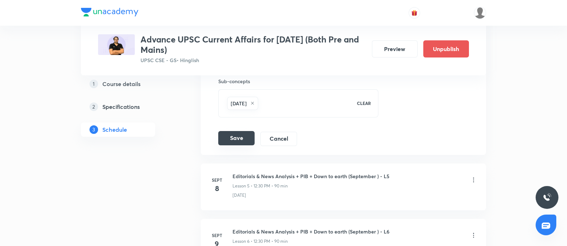
click at [227, 135] on button "Save" at bounding box center [236, 138] width 36 height 14
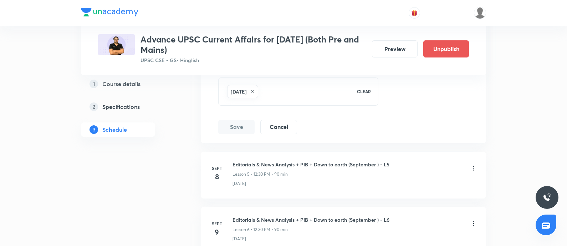
scroll to position [446, 0]
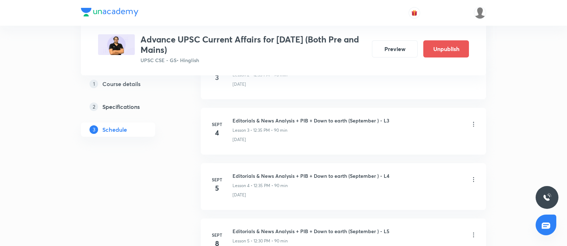
scroll to position [535, 0]
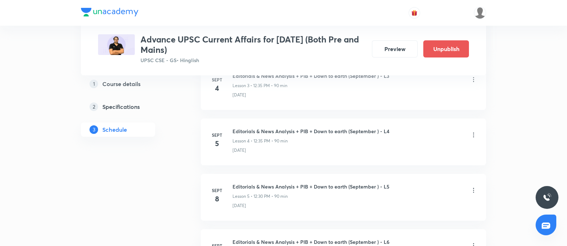
click at [474, 188] on icon at bounding box center [473, 190] width 7 height 7
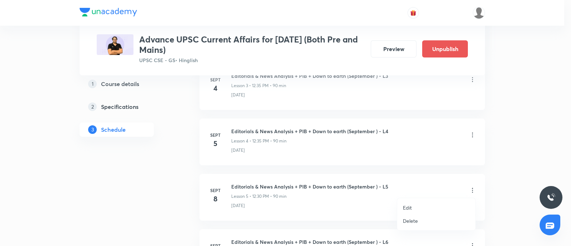
click at [410, 208] on p "Edit" at bounding box center [407, 207] width 9 height 7
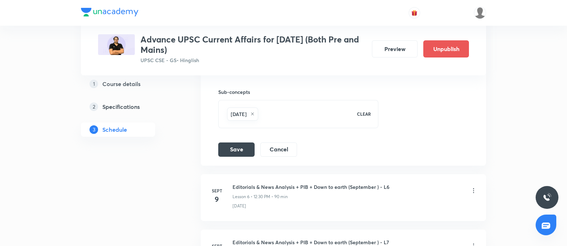
scroll to position [446, 0]
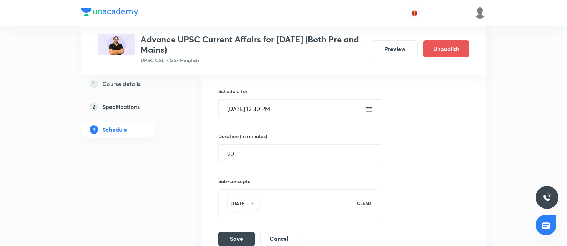
click at [366, 108] on icon at bounding box center [369, 108] width 9 height 10
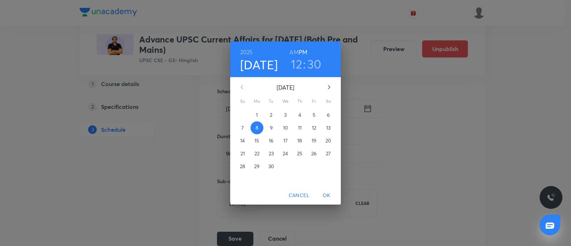
click at [313, 60] on h3 "30" at bounding box center [314, 63] width 14 height 15
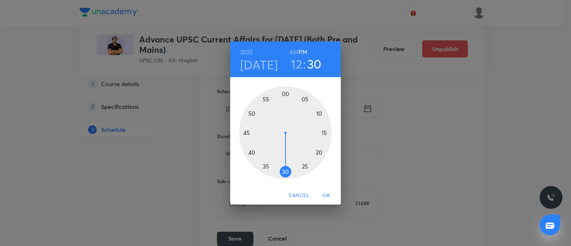
drag, startPoint x: 265, startPoint y: 168, endPoint x: 239, endPoint y: 183, distance: 29.7
click at [266, 168] on div at bounding box center [285, 132] width 93 height 93
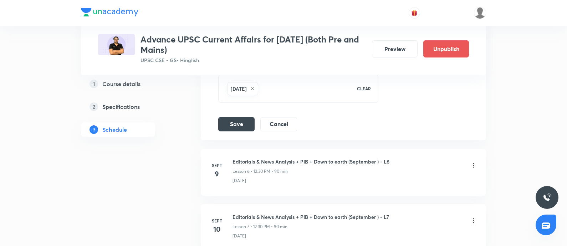
scroll to position [579, 0]
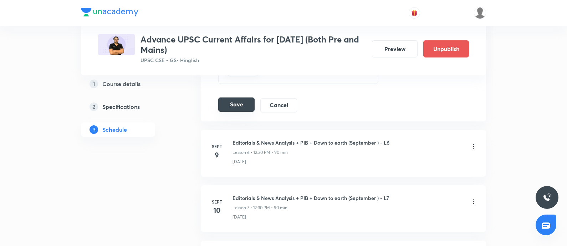
click at [233, 103] on button "Save" at bounding box center [236, 104] width 36 height 14
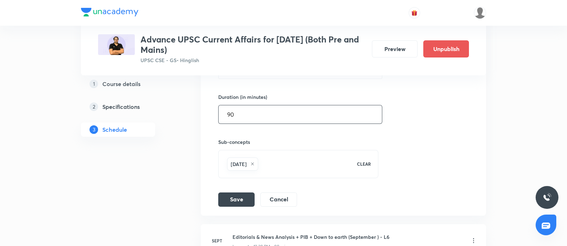
scroll to position [446, 0]
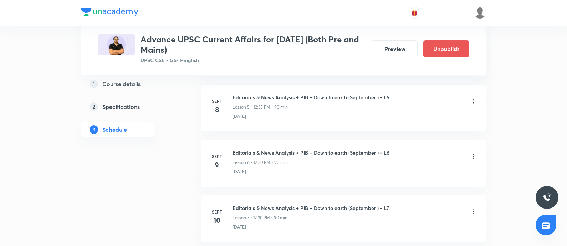
scroll to position [624, 0]
click at [475, 155] on icon at bounding box center [473, 156] width 7 height 7
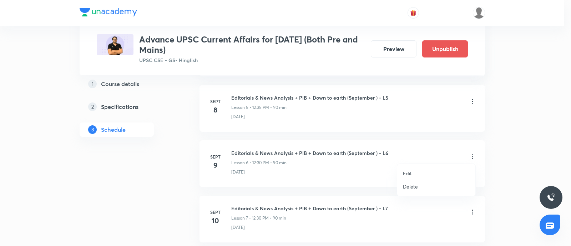
click at [408, 171] on p "Edit" at bounding box center [407, 172] width 9 height 7
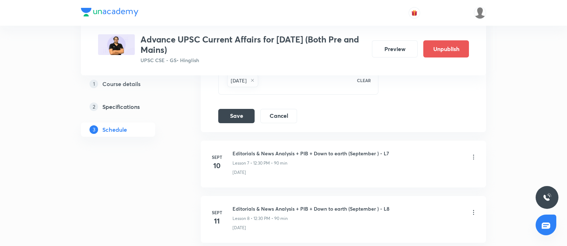
scroll to position [401, 0]
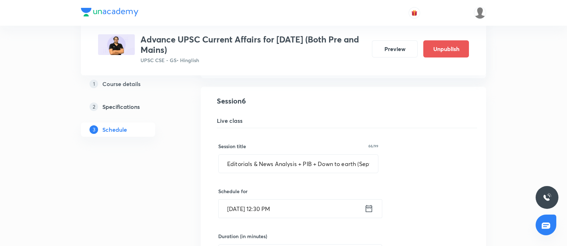
click at [367, 208] on icon at bounding box center [369, 208] width 9 height 10
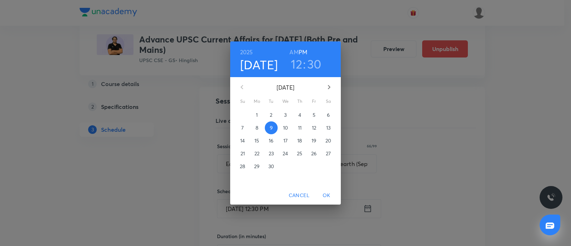
click at [314, 63] on h3 "30" at bounding box center [314, 63] width 14 height 15
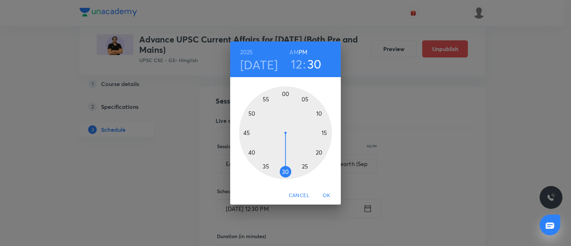
click at [264, 166] on div at bounding box center [285, 132] width 93 height 93
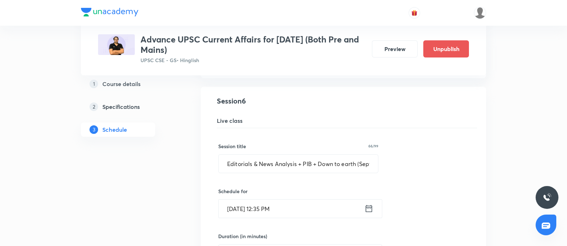
scroll to position [579, 0]
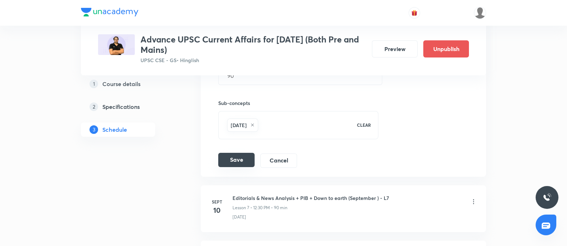
click at [228, 165] on button "Save" at bounding box center [236, 160] width 36 height 14
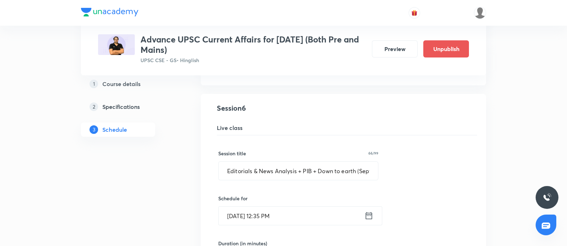
scroll to position [446, 0]
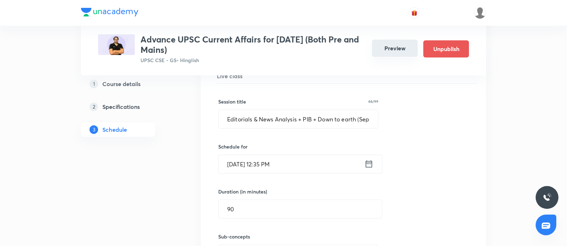
click at [394, 50] on button "Preview" at bounding box center [395, 48] width 46 height 17
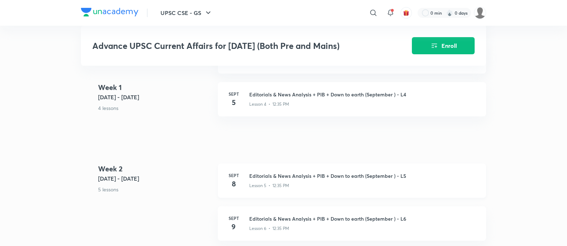
scroll to position [491, 0]
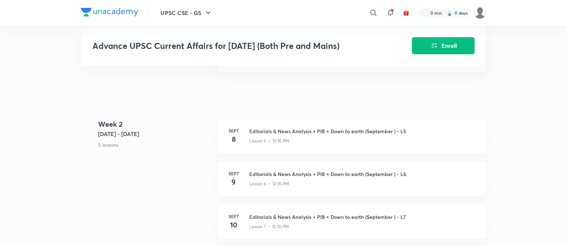
click at [148, 189] on div "Week 2 Sept 8 - 14 5 lessons Sept 8 Editorials & News Analysis + PIB + Down to …" at bounding box center [283, 226] width 405 height 214
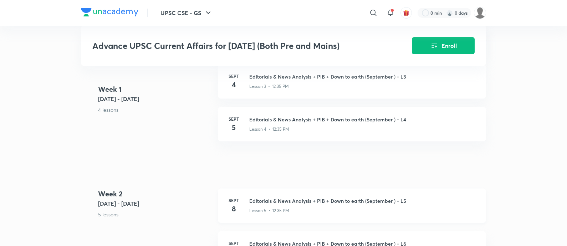
scroll to position [401, 0]
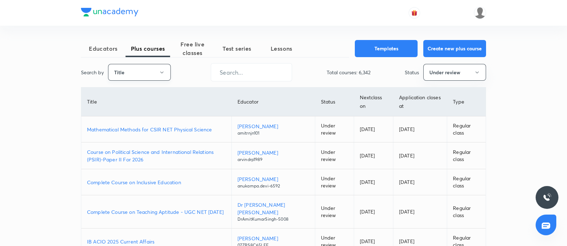
click at [137, 70] on button "Title" at bounding box center [139, 72] width 63 height 17
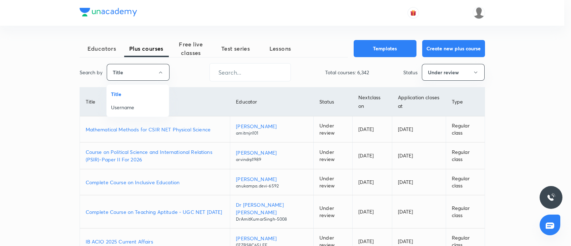
click at [135, 104] on span "Username" at bounding box center [138, 106] width 54 height 7
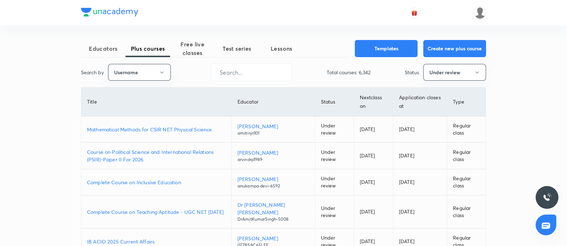
click at [260, 61] on div "Educators Plus courses Free live classes Test series Lessons Templates Create n…" at bounding box center [283, 224] width 405 height 369
drag, startPoint x: 255, startPoint y: 67, endPoint x: 255, endPoint y: 64, distance: 3.6
click at [255, 64] on input "text" at bounding box center [251, 72] width 81 height 18
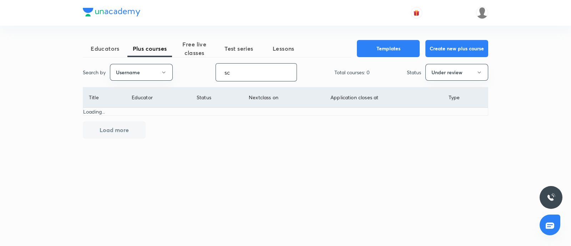
type input "s"
type input "chandramoulisir"
click at [435, 68] on button "Under review" at bounding box center [456, 72] width 63 height 17
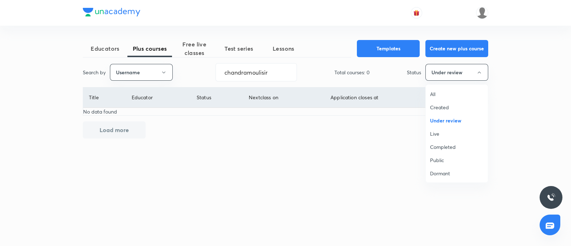
click at [434, 128] on li "Live" at bounding box center [457, 133] width 62 height 13
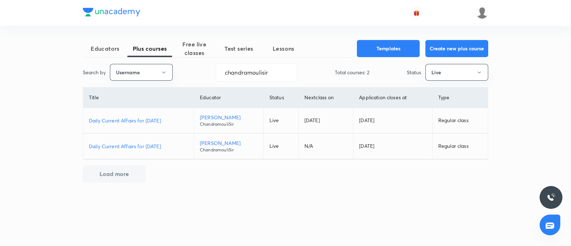
click at [153, 122] on p "Daily Current Affairs for September 2025" at bounding box center [138, 120] width 99 height 7
drag, startPoint x: 269, startPoint y: 71, endPoint x: 74, endPoint y: 88, distance: 196.7
click at [93, 92] on div "Educators Plus courses Free live classes Test series Lessons Templates Create n…" at bounding box center [285, 111] width 405 height 142
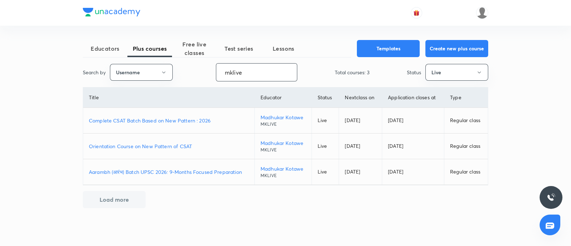
type input "mklive"
click at [143, 117] on p "Complete CSAT Batch Based on New Pattern : 2026" at bounding box center [169, 120] width 160 height 7
click at [149, 146] on p "Orientation Course on New Pattern of CSAT" at bounding box center [169, 145] width 160 height 7
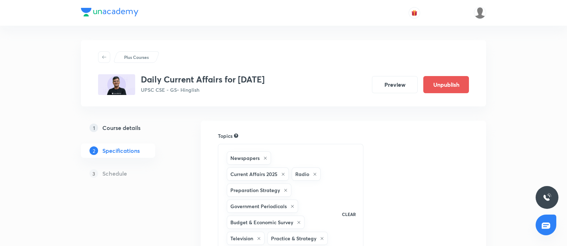
drag, startPoint x: 388, startPoint y: 79, endPoint x: 336, endPoint y: 44, distance: 63.1
click at [387, 79] on button "Preview" at bounding box center [395, 84] width 46 height 17
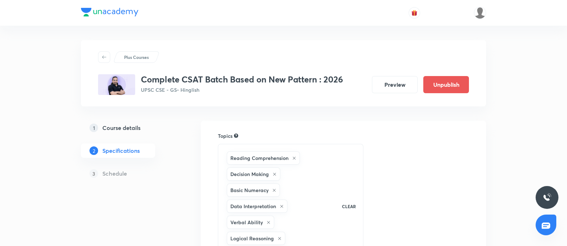
drag, startPoint x: 393, startPoint y: 86, endPoint x: 371, endPoint y: 17, distance: 72.7
click at [390, 81] on button "Preview" at bounding box center [395, 84] width 46 height 17
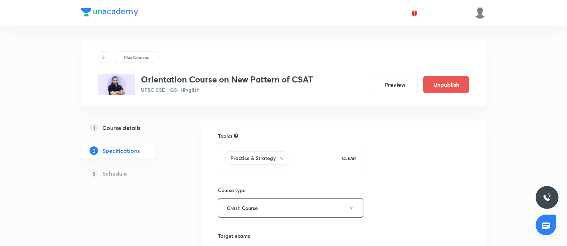
drag, startPoint x: 391, startPoint y: 82, endPoint x: 361, endPoint y: 1, distance: 85.8
click at [389, 80] on button "Preview" at bounding box center [395, 84] width 46 height 17
